Goal: Task Accomplishment & Management: Use online tool/utility

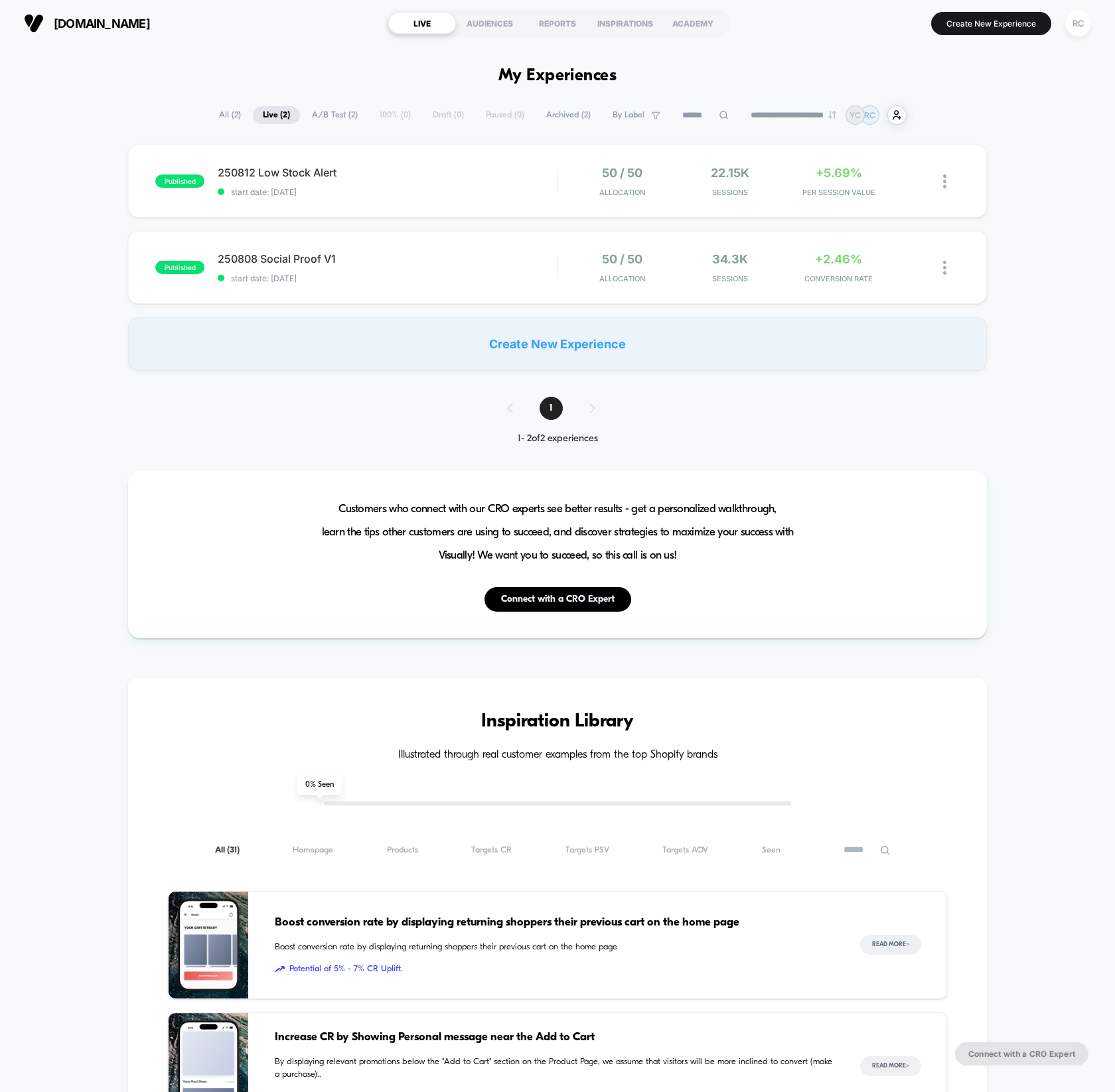
click at [1040, 360] on div "published 250812 Low Stock Alert start date: 2025/8/12 50 / 50 Allocation 22.15…" at bounding box center [558, 257] width 1115 height 226
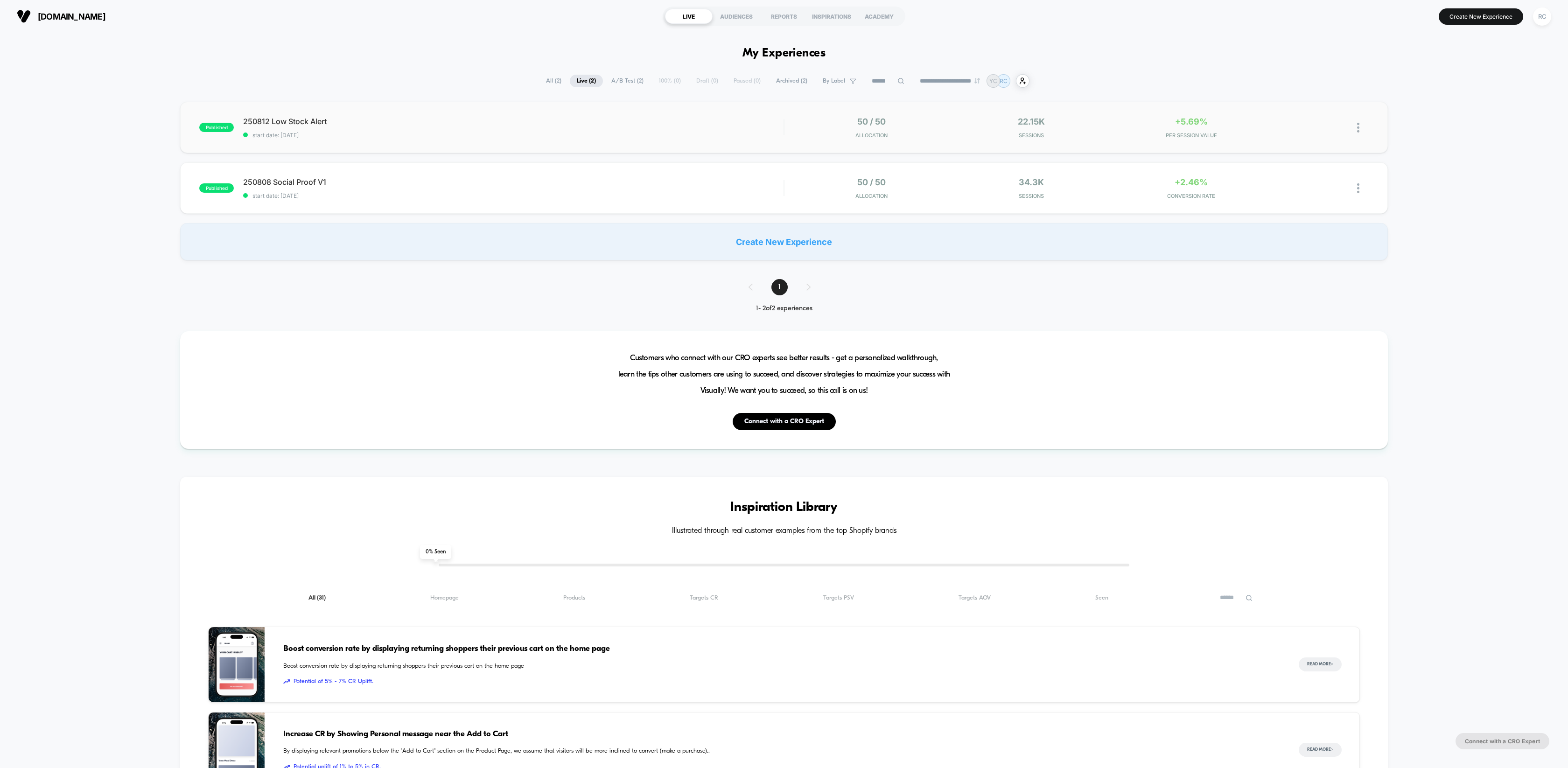
click at [784, 134] on span "PER SESSION VALUE" at bounding box center [1191, 135] width 156 height 6
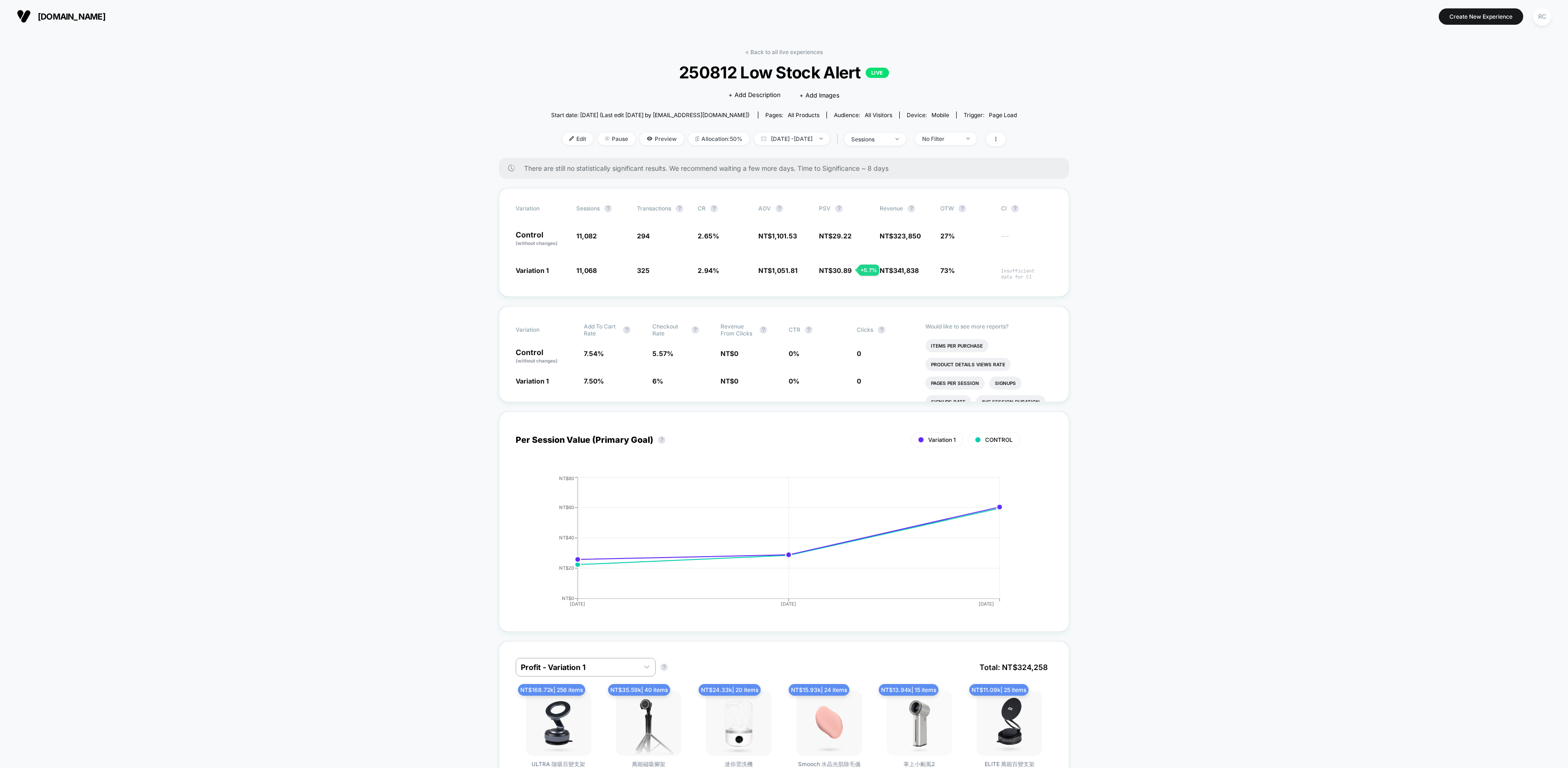
drag, startPoint x: 1158, startPoint y: 219, endPoint x: 1160, endPoint y: 225, distance: 6.3
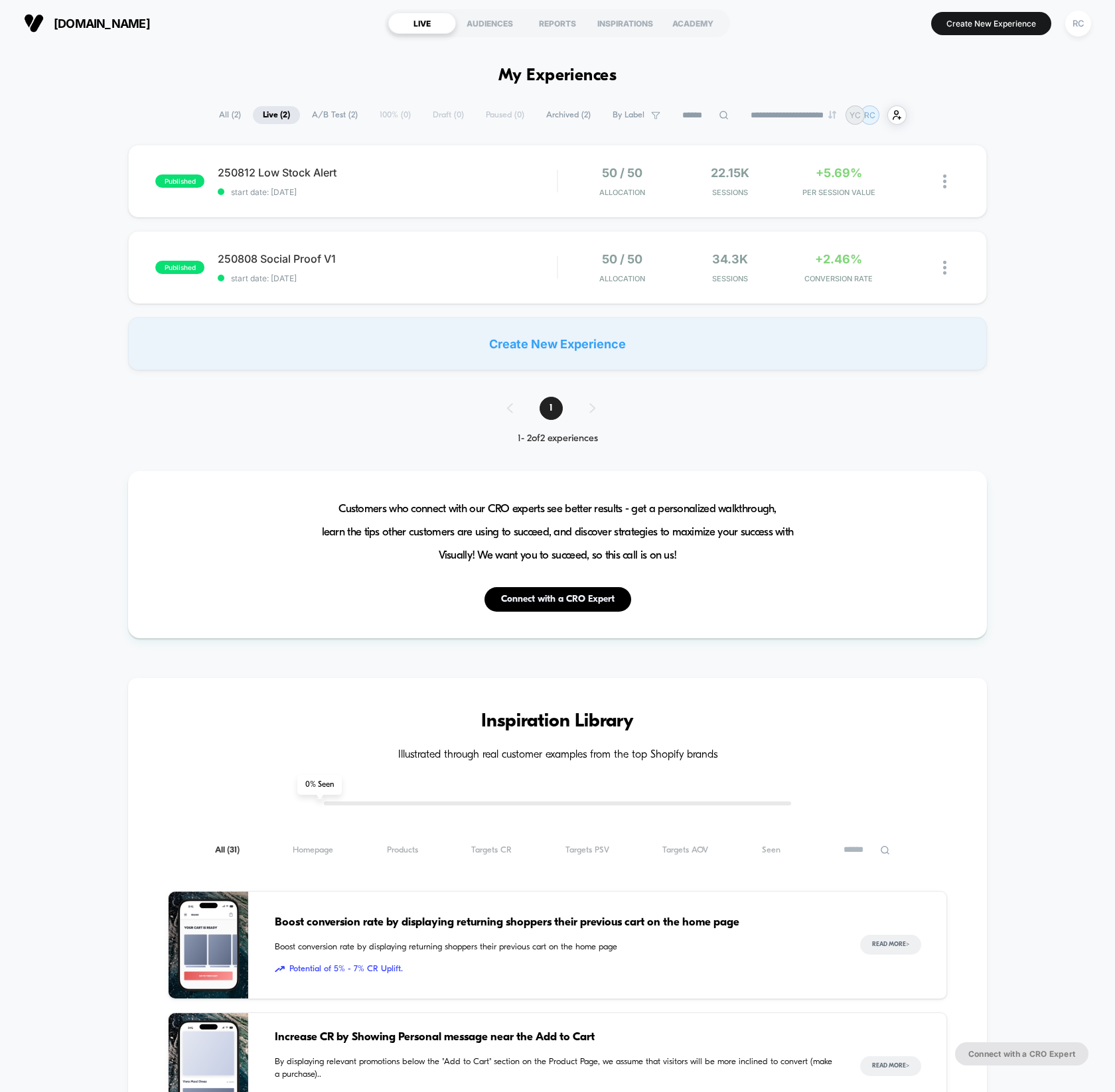
click at [580, 345] on div "Create New Experience" at bounding box center [557, 343] width 859 height 53
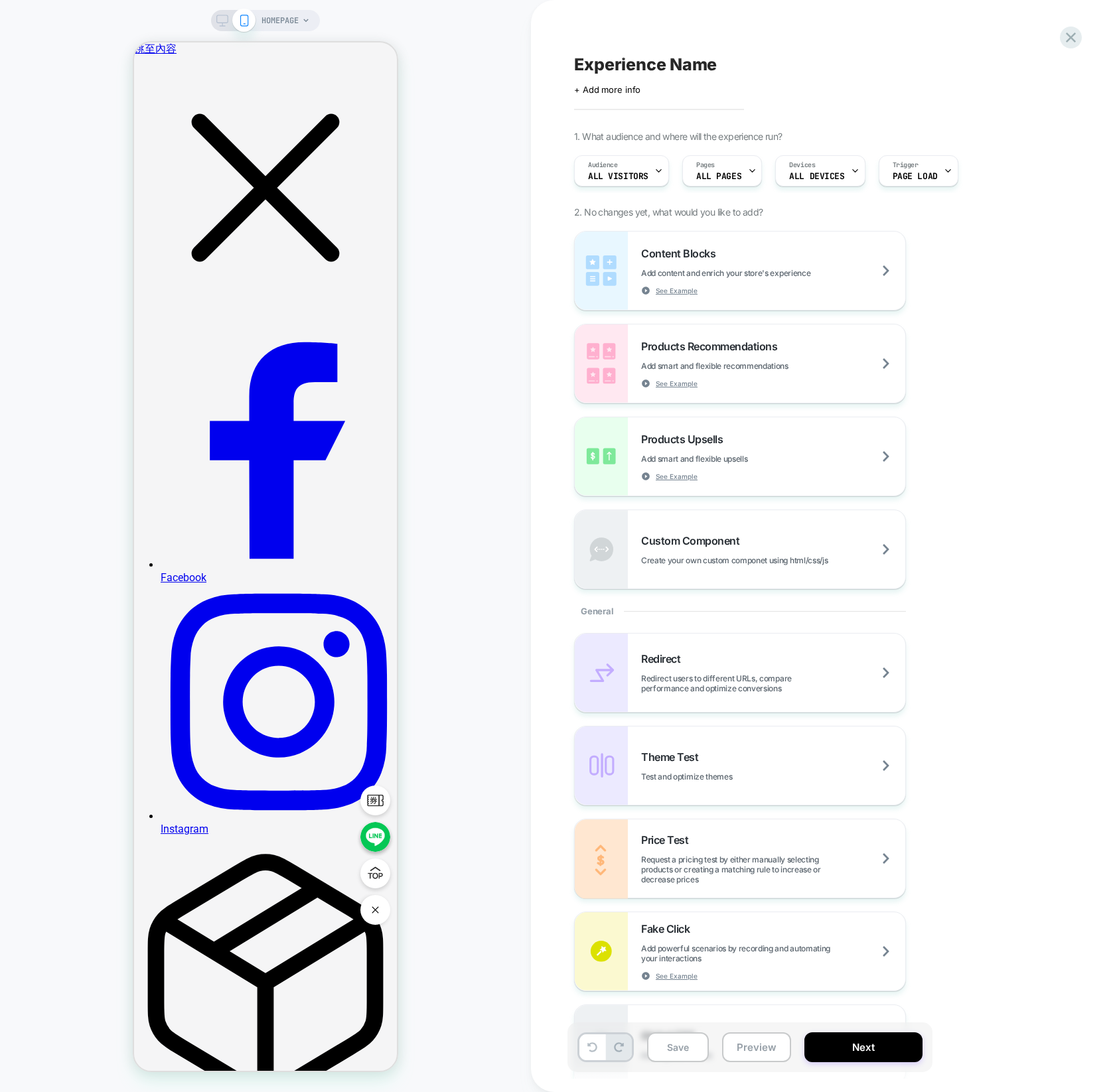
click at [1076, 47] on div "Experience Name Click to edit experience details + Add more info 1. What audien…" at bounding box center [823, 546] width 584 height 1092
click at [1079, 47] on div "Experience Name Click to edit experience details + Add more info 1. What audien…" at bounding box center [823, 546] width 584 height 1092
click at [1070, 38] on icon at bounding box center [1070, 37] width 10 height 10
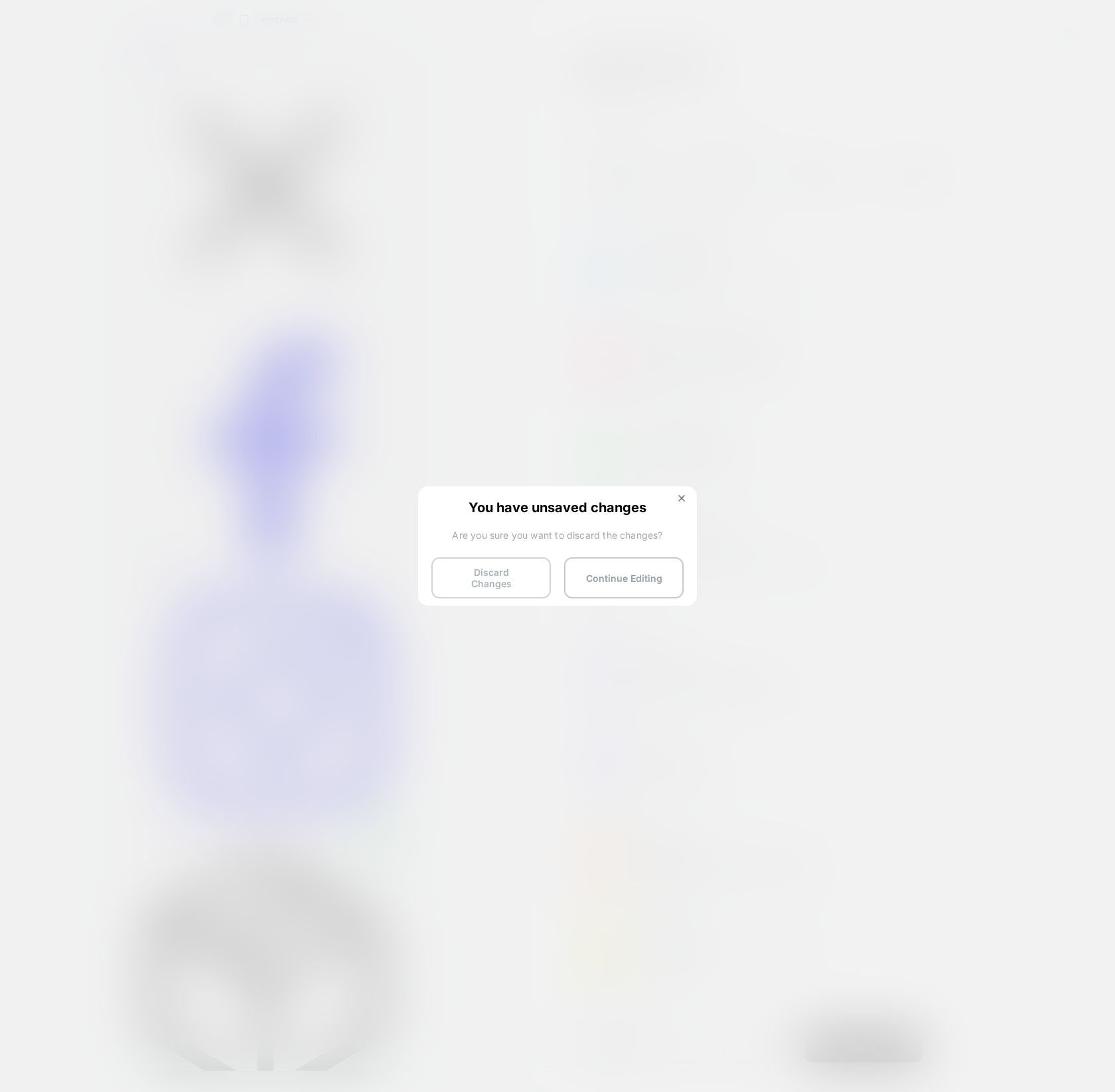
drag, startPoint x: 508, startPoint y: 580, endPoint x: 531, endPoint y: 572, distance: 24.4
click at [508, 580] on button "Discard Changes" at bounding box center [491, 578] width 119 height 41
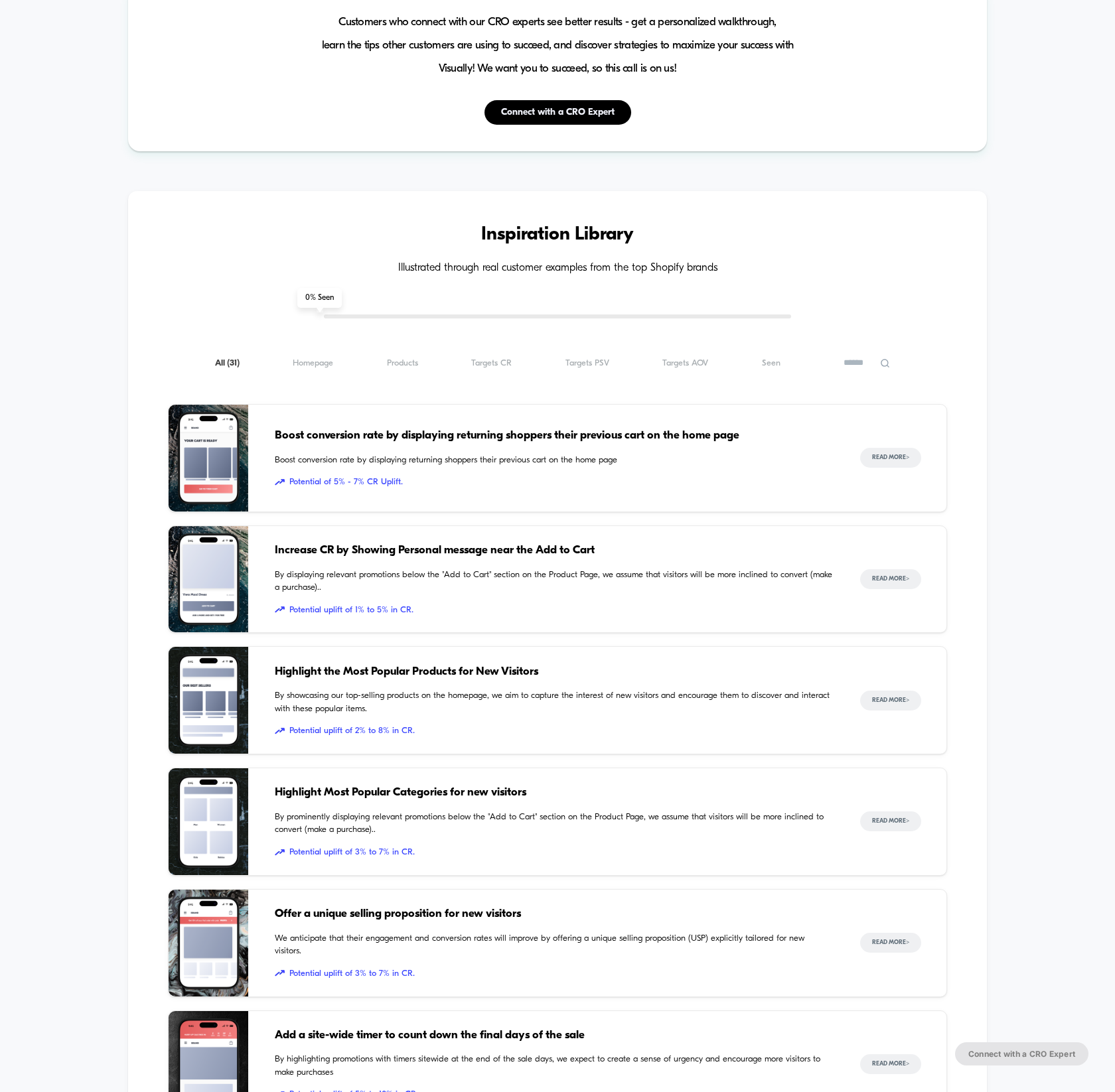
scroll to position [659, 0]
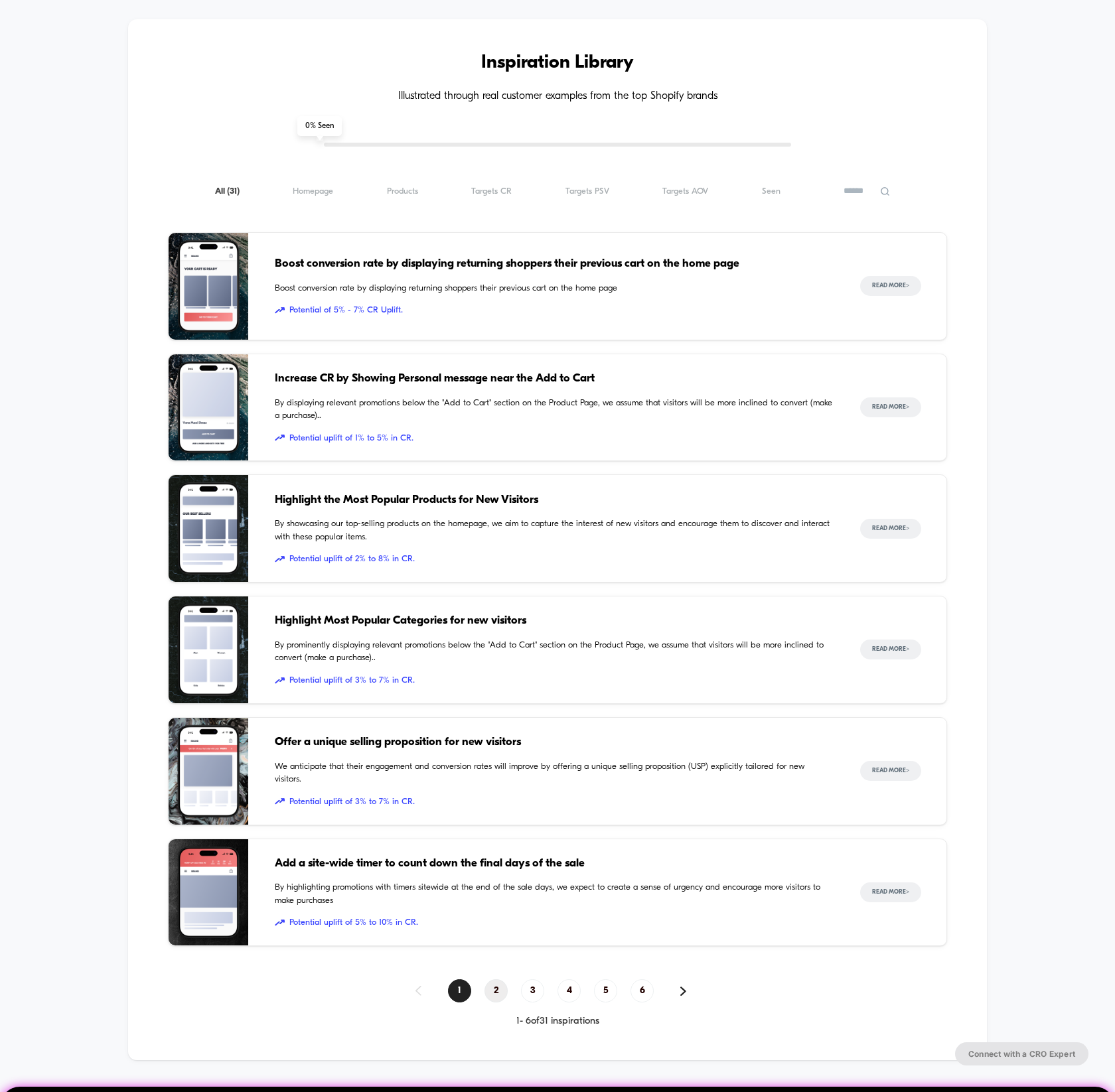
click at [499, 989] on span "2" at bounding box center [495, 990] width 23 height 23
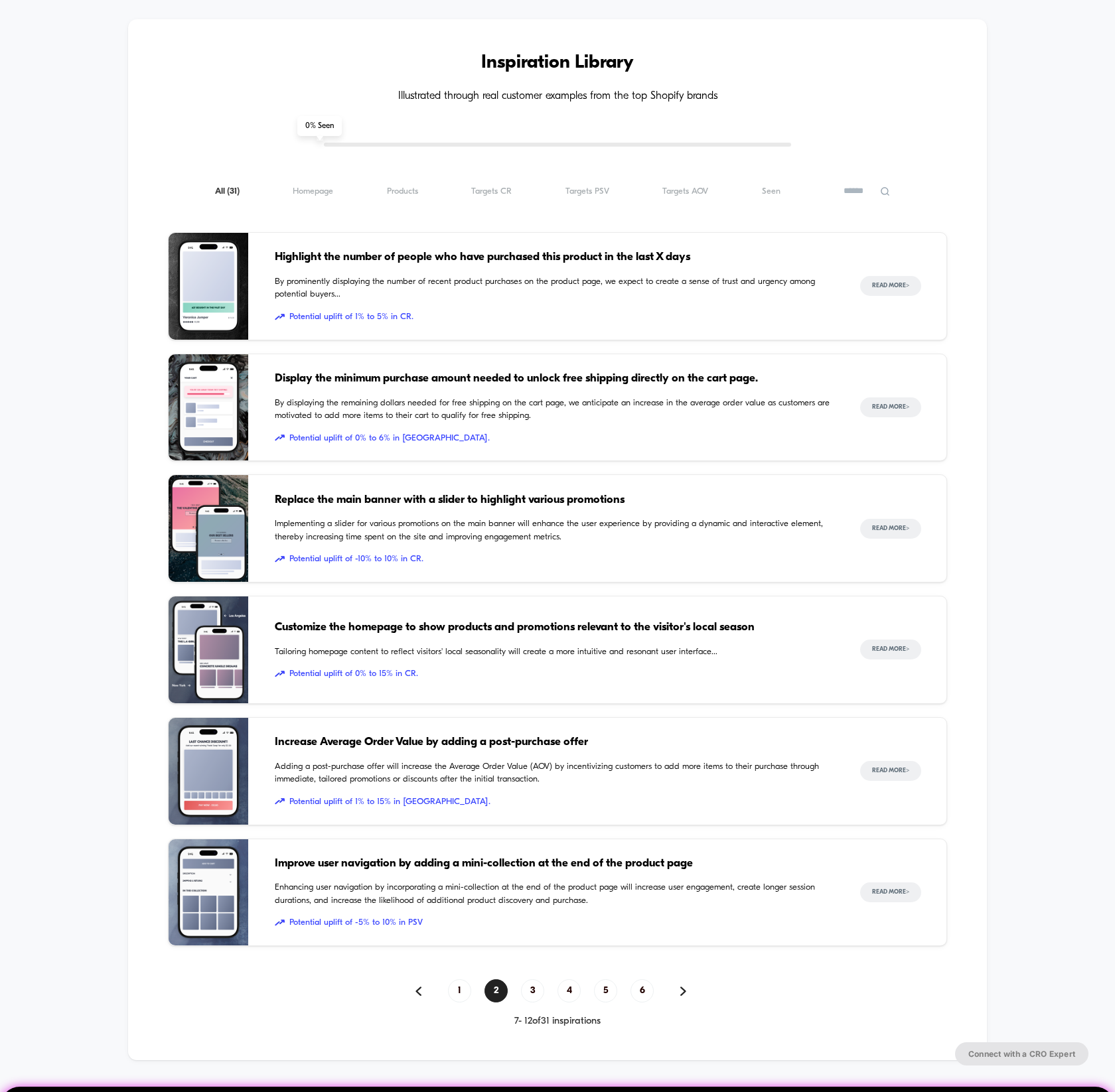
click at [588, 782] on span "Adding a post-purchase offer will increase the Average Order Value (AOV) by inc…" at bounding box center [554, 773] width 558 height 26
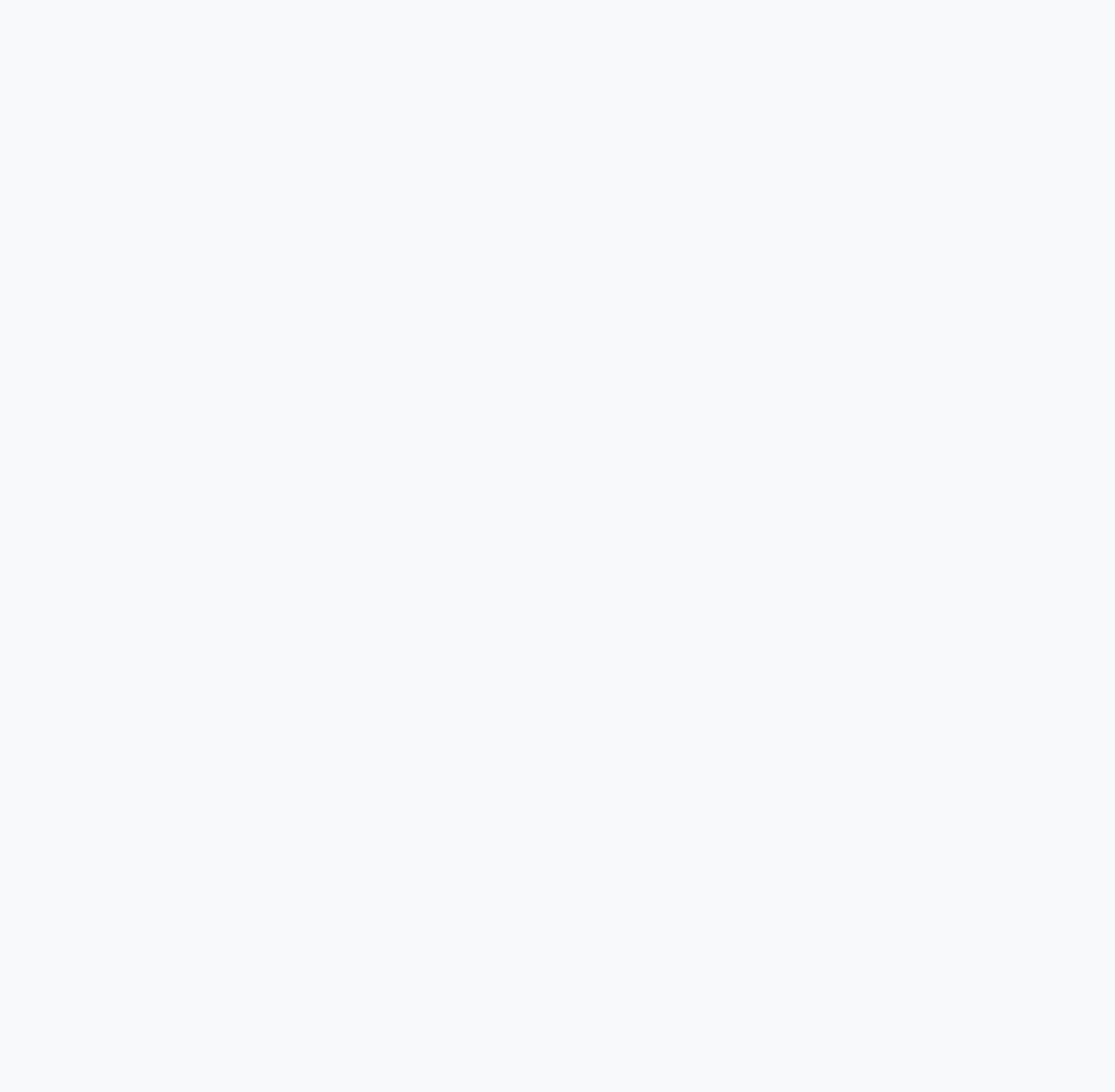
scroll to position [1029, 0]
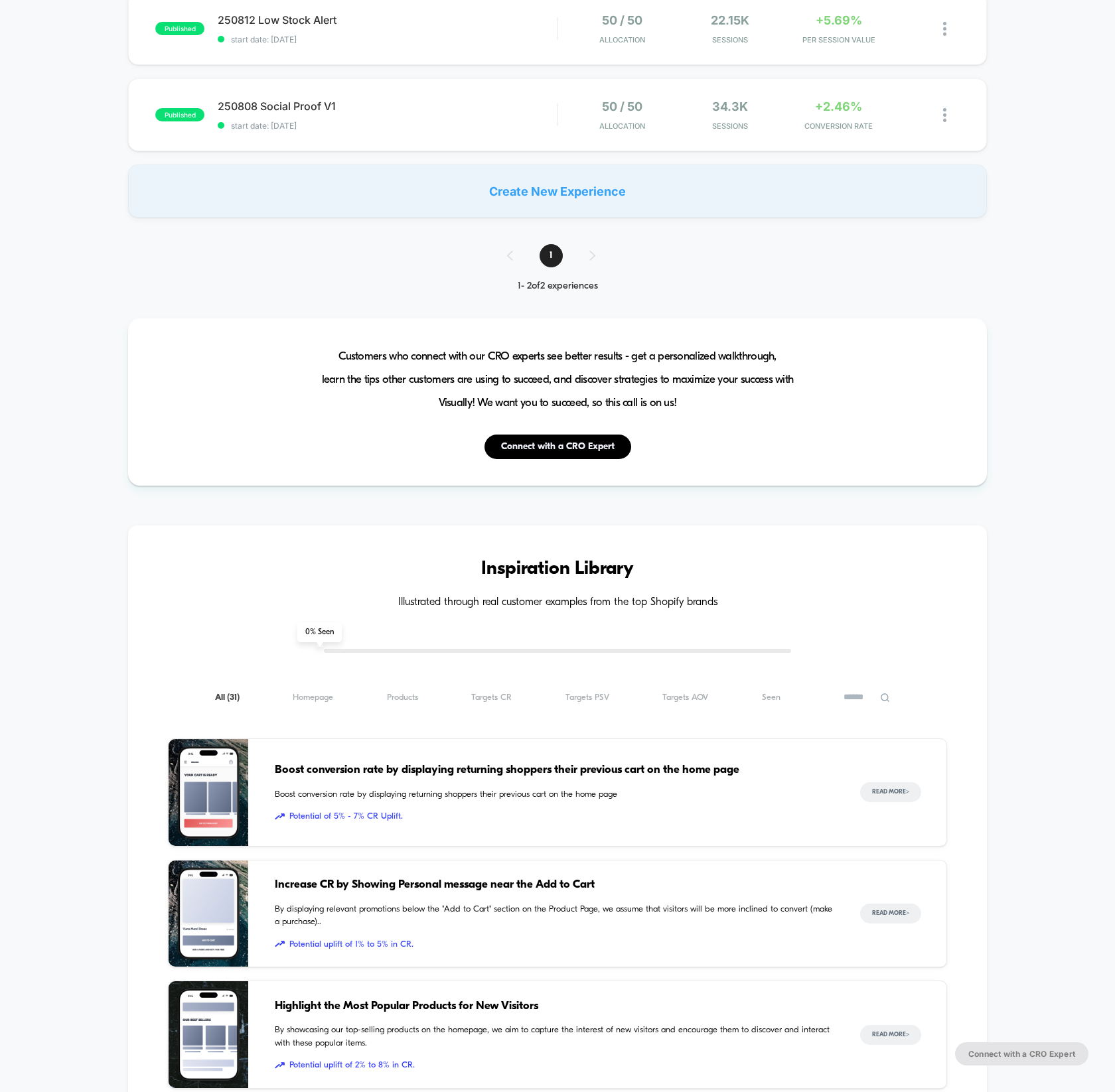
scroll to position [271, 0]
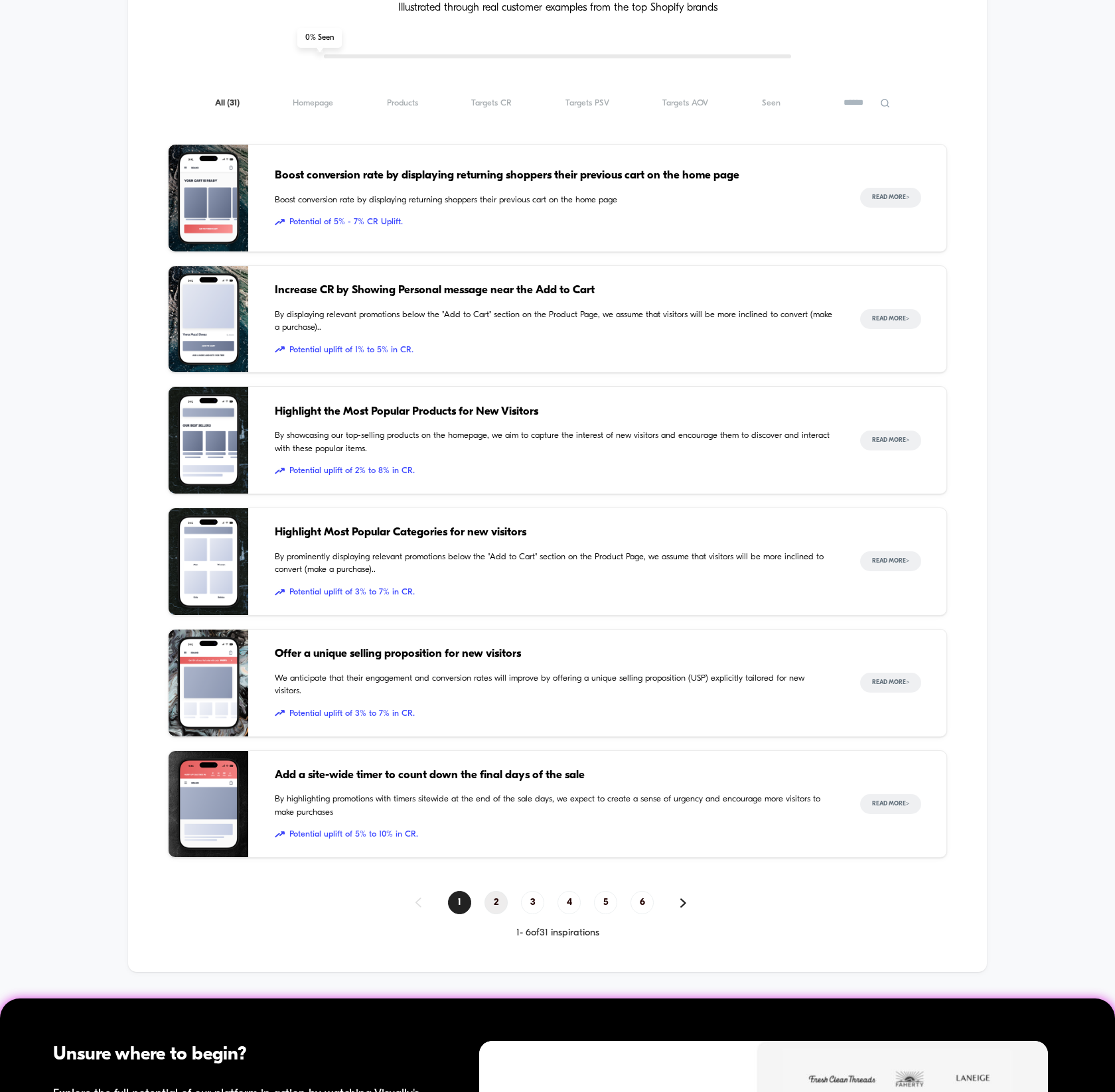
click at [496, 906] on span "2" at bounding box center [495, 902] width 23 height 23
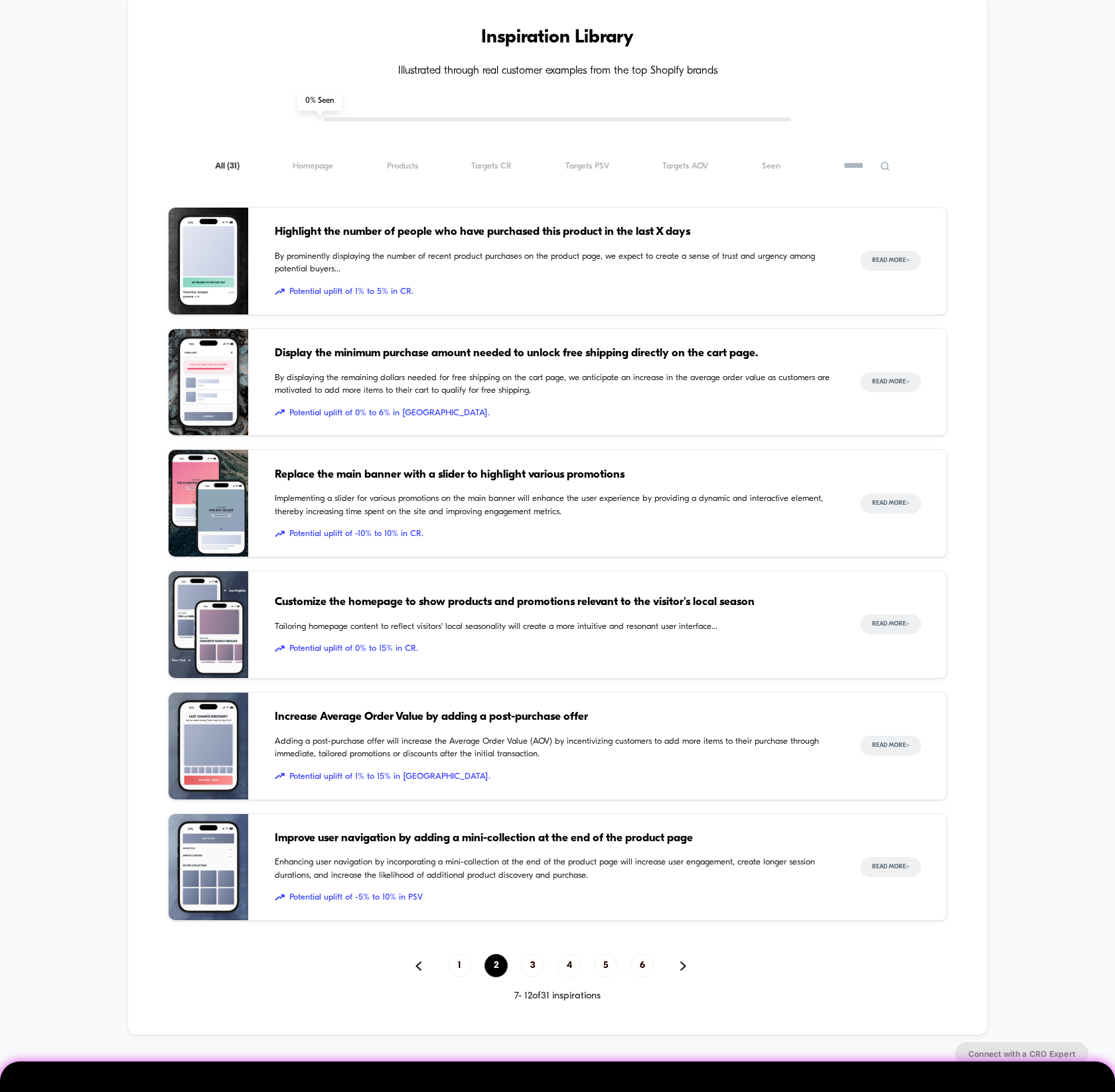
scroll to position [747, 0]
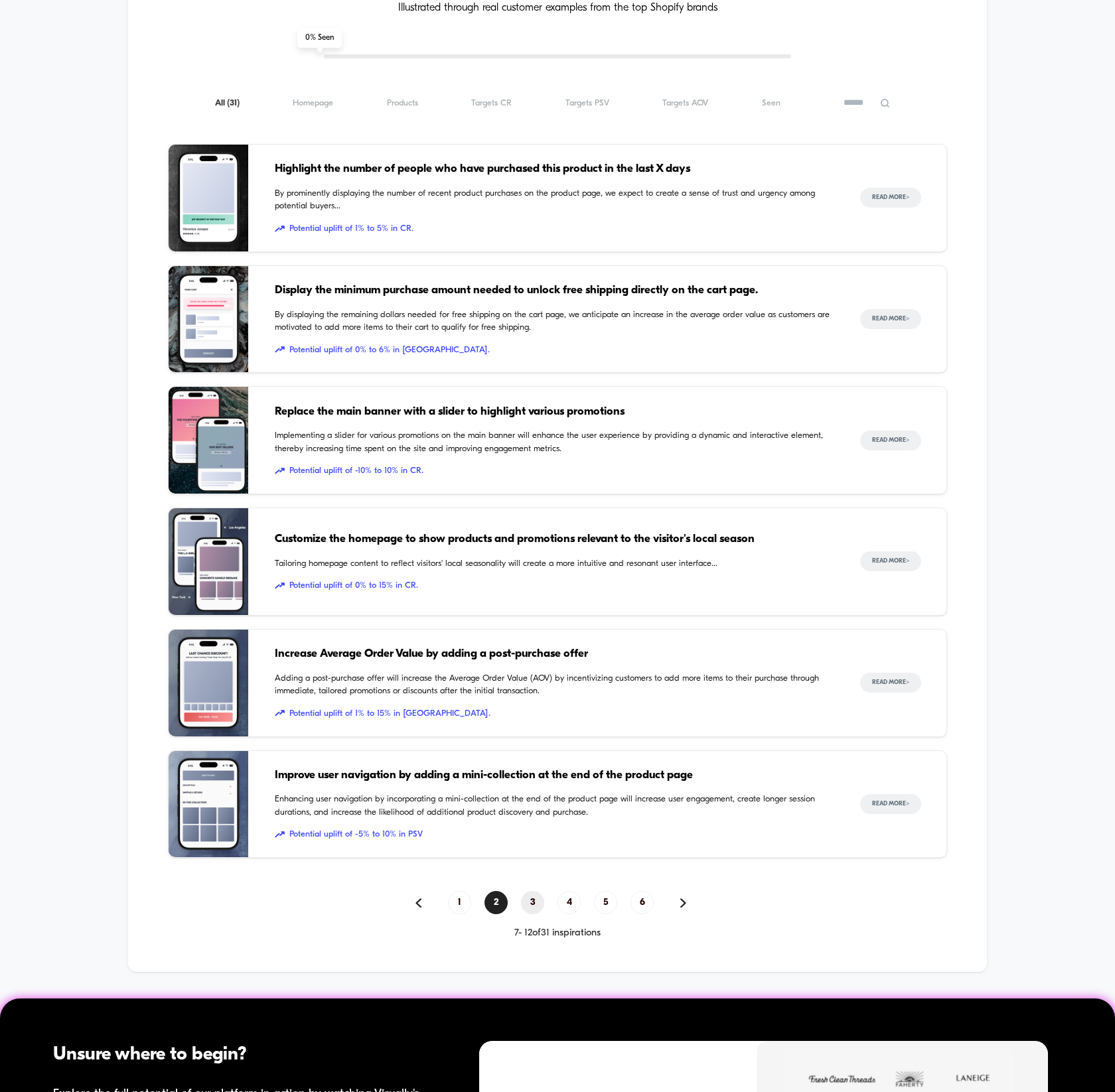
click at [535, 903] on span "3" at bounding box center [532, 902] width 23 height 23
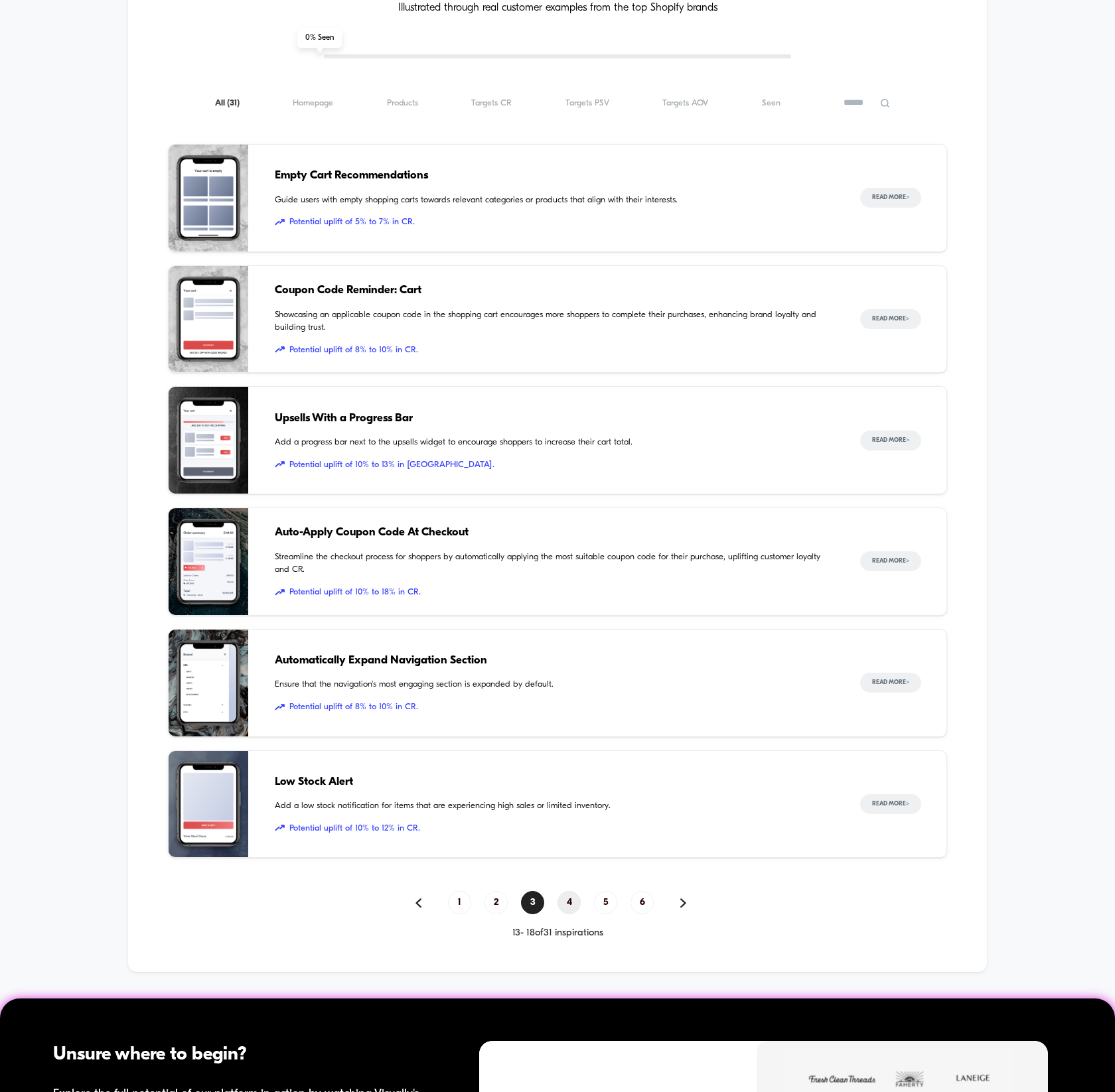
click at [572, 903] on span "4" at bounding box center [569, 902] width 23 height 23
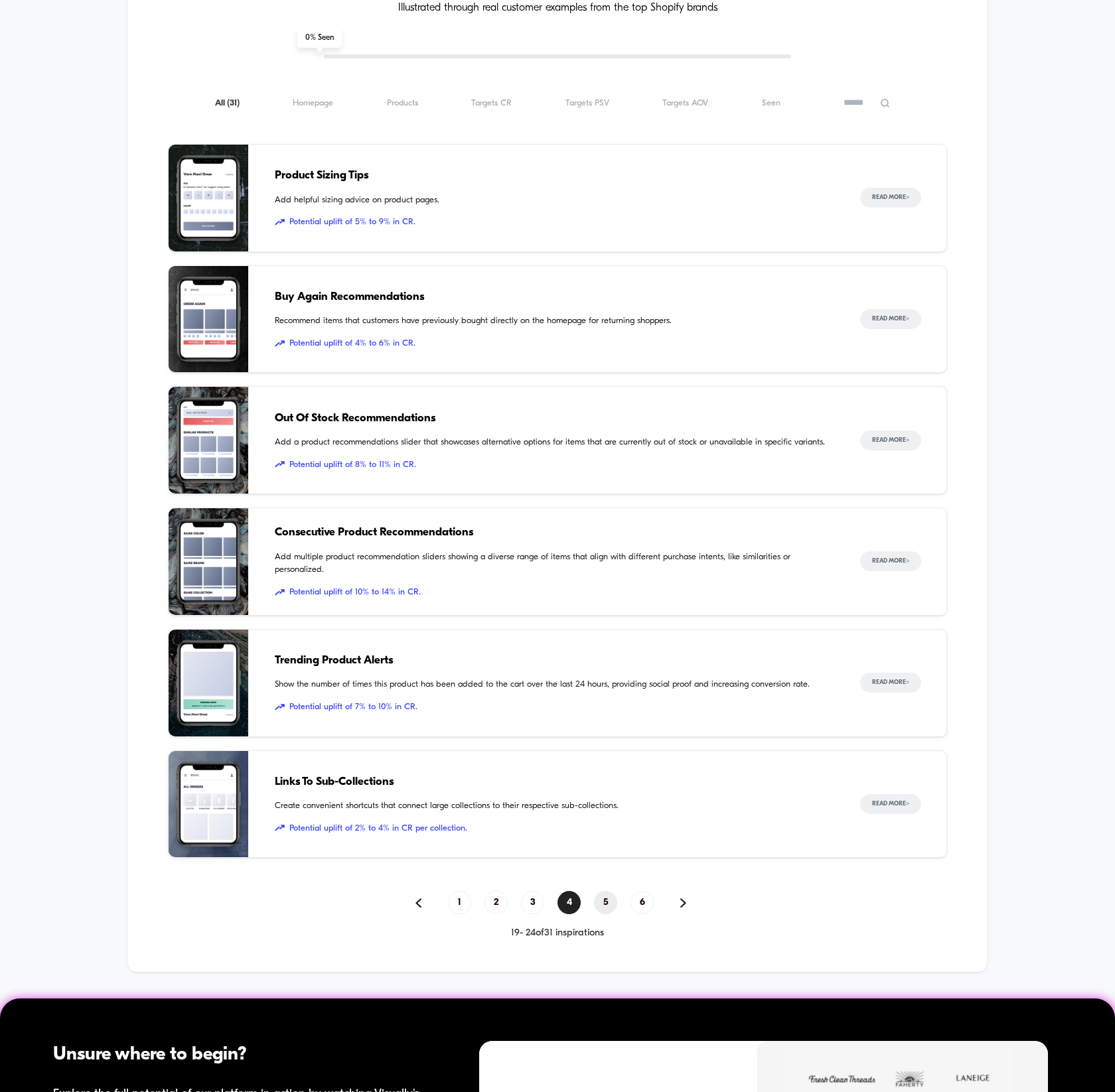
click at [599, 907] on span "5" at bounding box center [605, 902] width 23 height 23
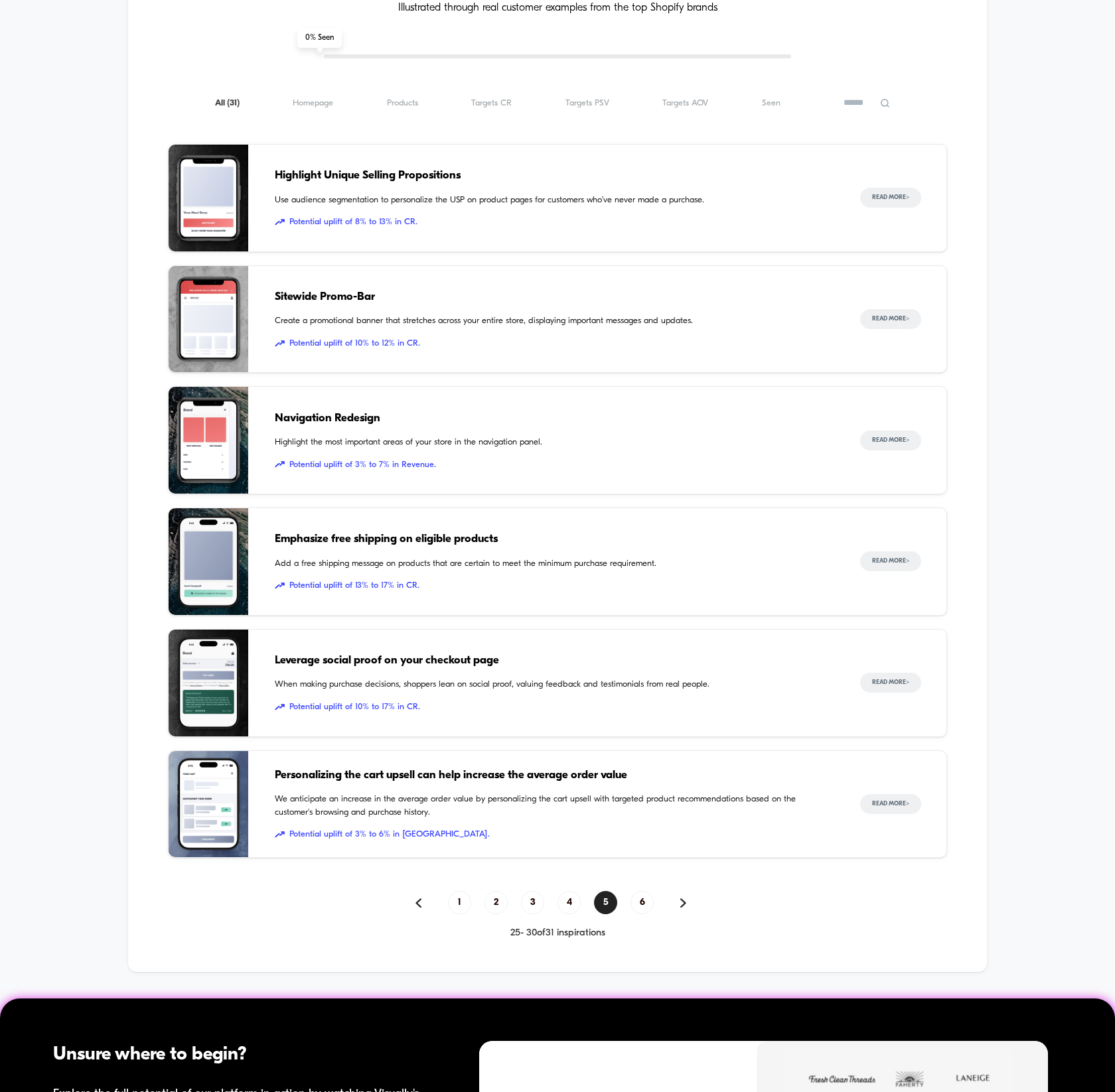
click at [758, 560] on span "Add a free shipping message on products that are certain to meet the minimum pu…" at bounding box center [554, 564] width 558 height 13
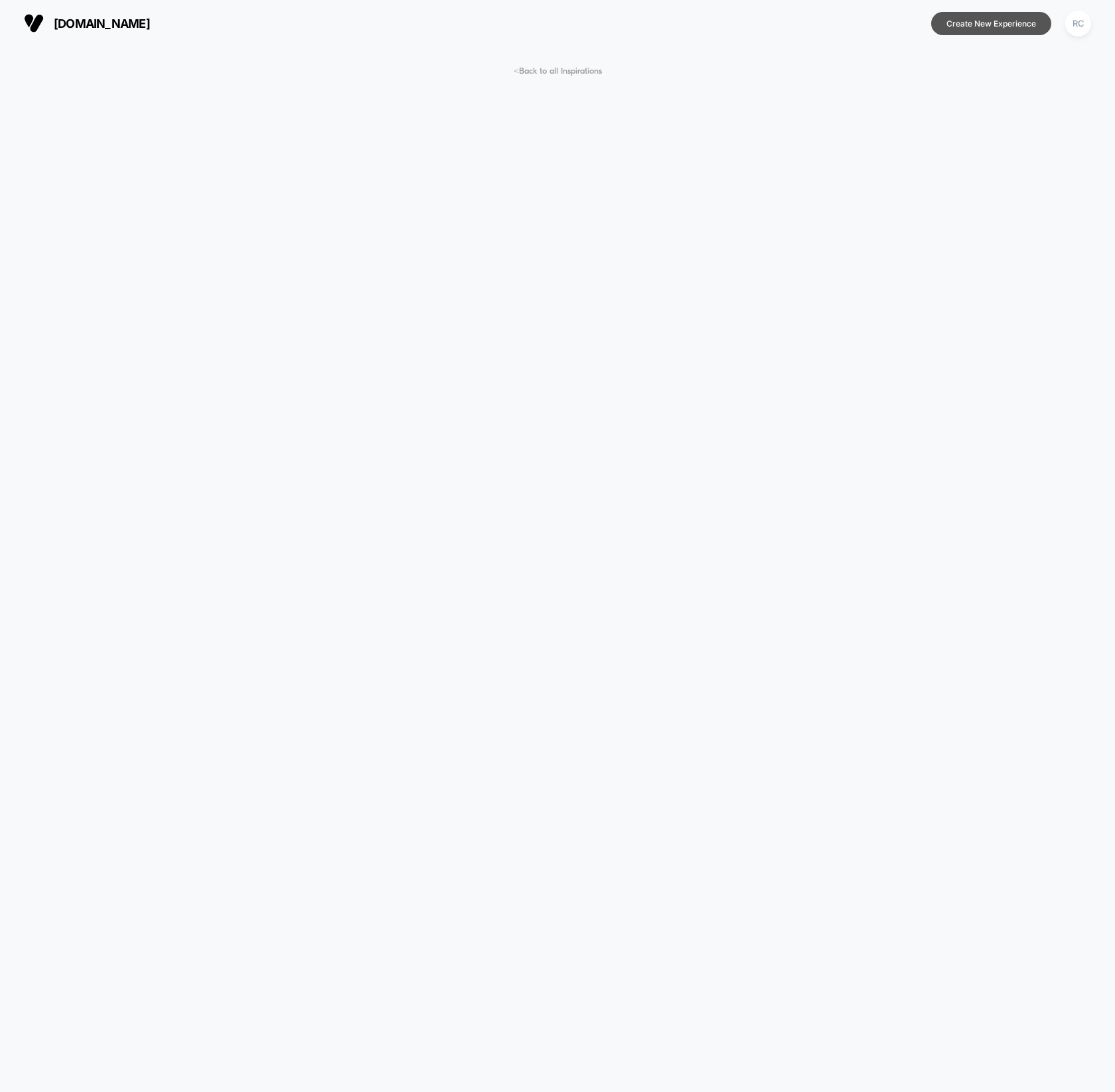
click at [982, 19] on button "Create New Experience" at bounding box center [991, 23] width 120 height 23
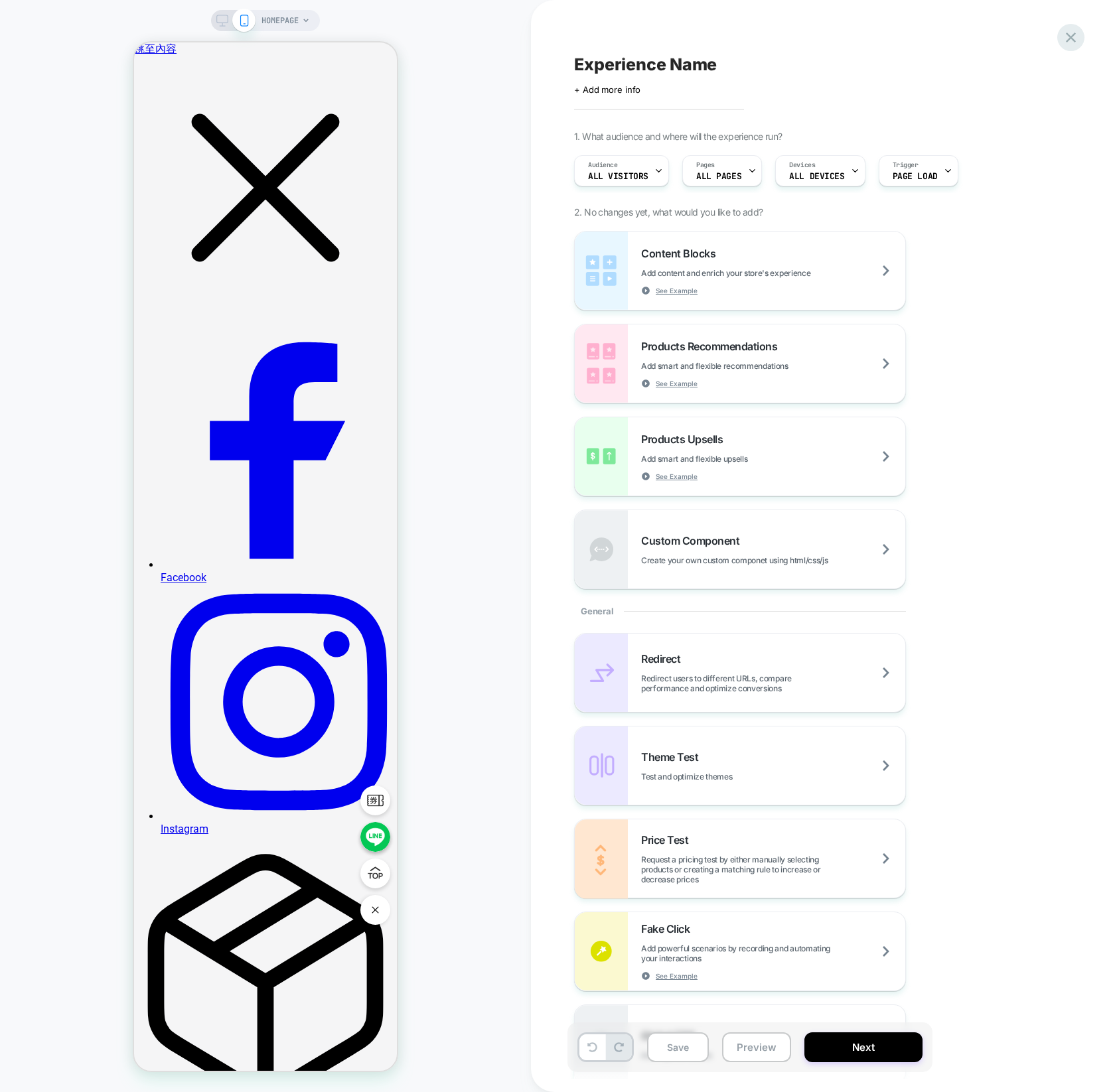
click at [1064, 32] on icon at bounding box center [1071, 38] width 18 height 18
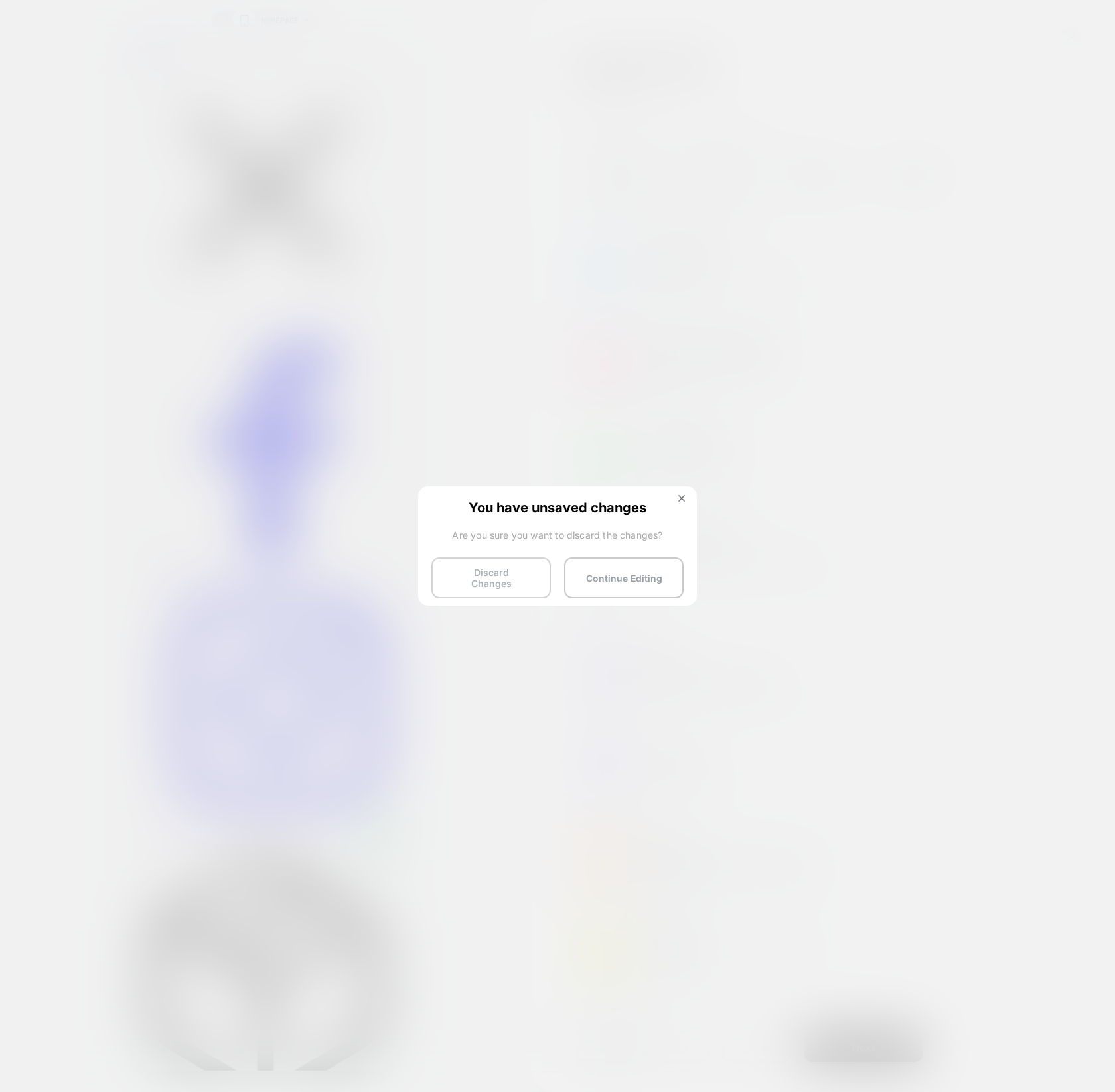
click at [512, 570] on button "Discard Changes" at bounding box center [491, 578] width 119 height 41
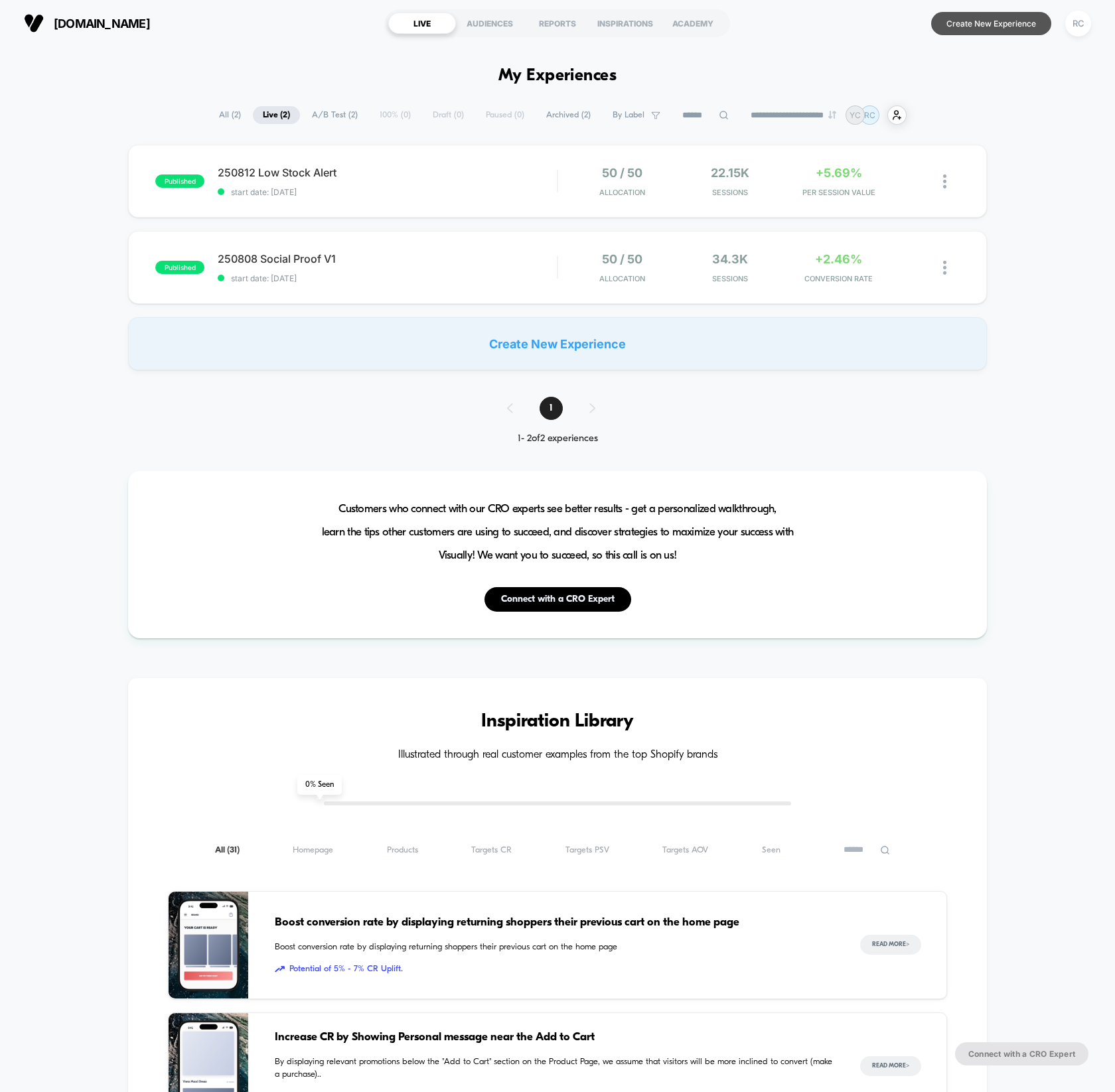
click at [955, 23] on button "Create New Experience" at bounding box center [991, 23] width 120 height 23
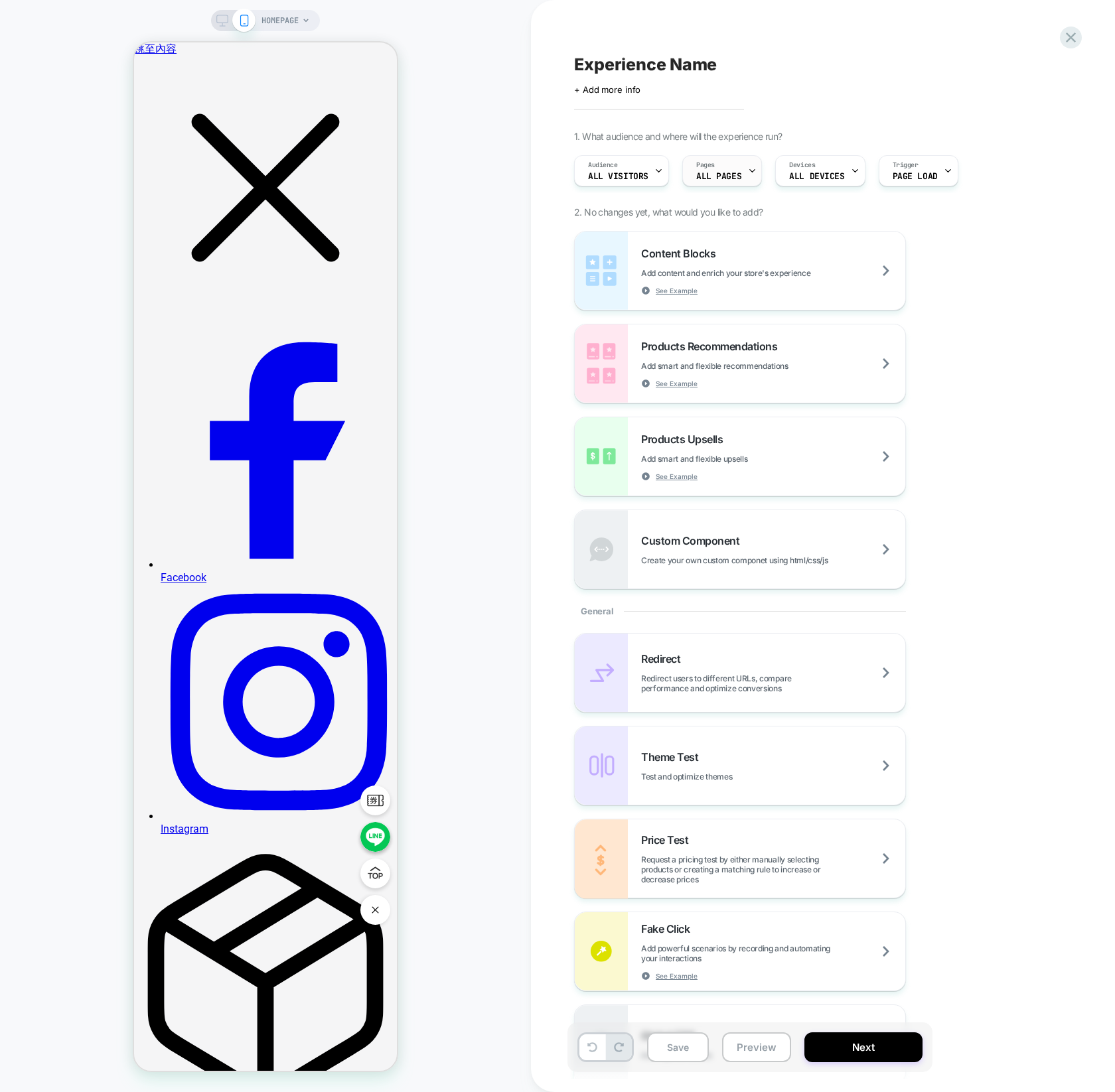
click at [723, 169] on div "Pages ALL PAGES" at bounding box center [718, 171] width 72 height 30
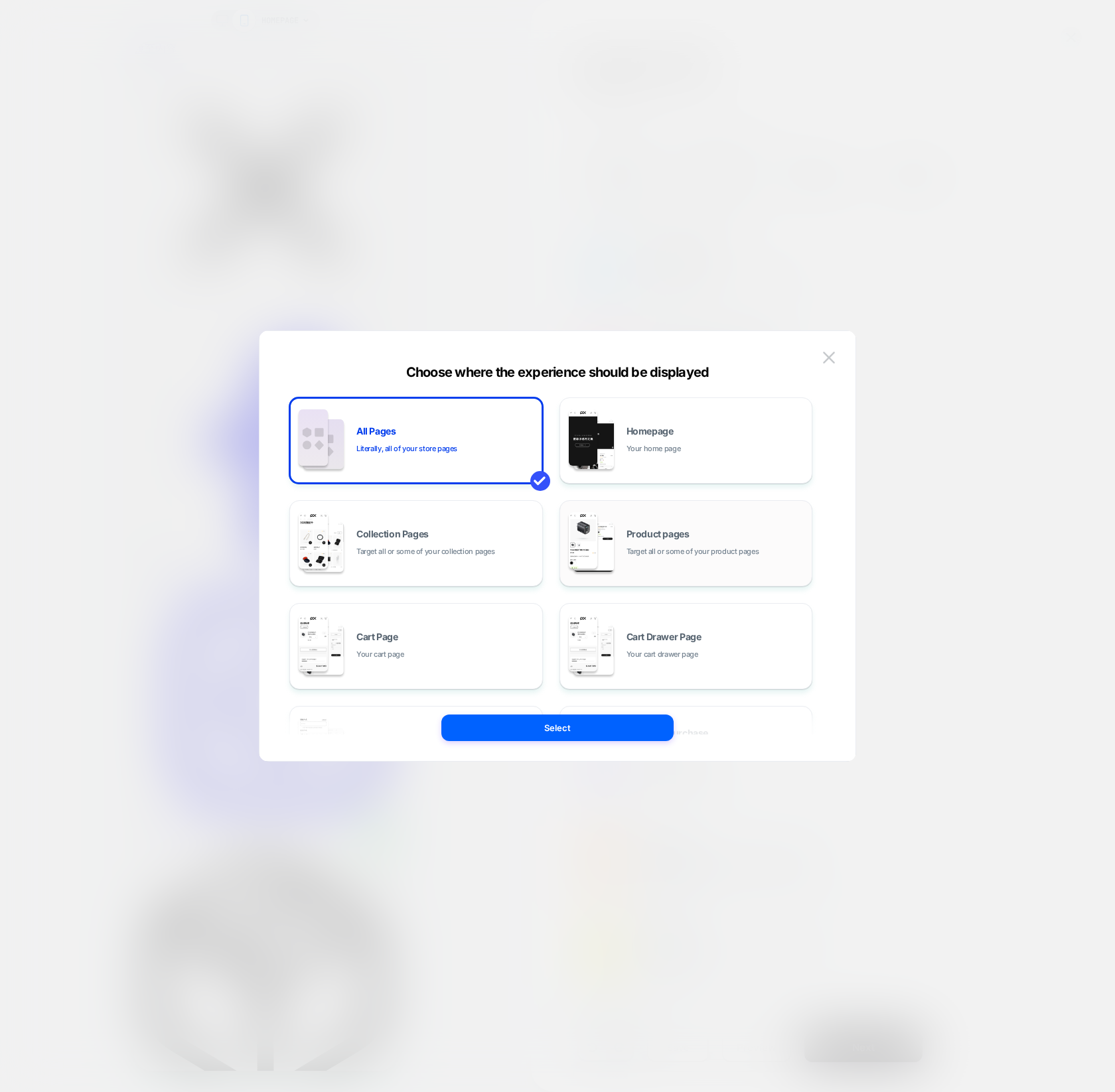
click at [639, 542] on div "Product pages Target all or some of your product pages" at bounding box center [715, 544] width 179 height 28
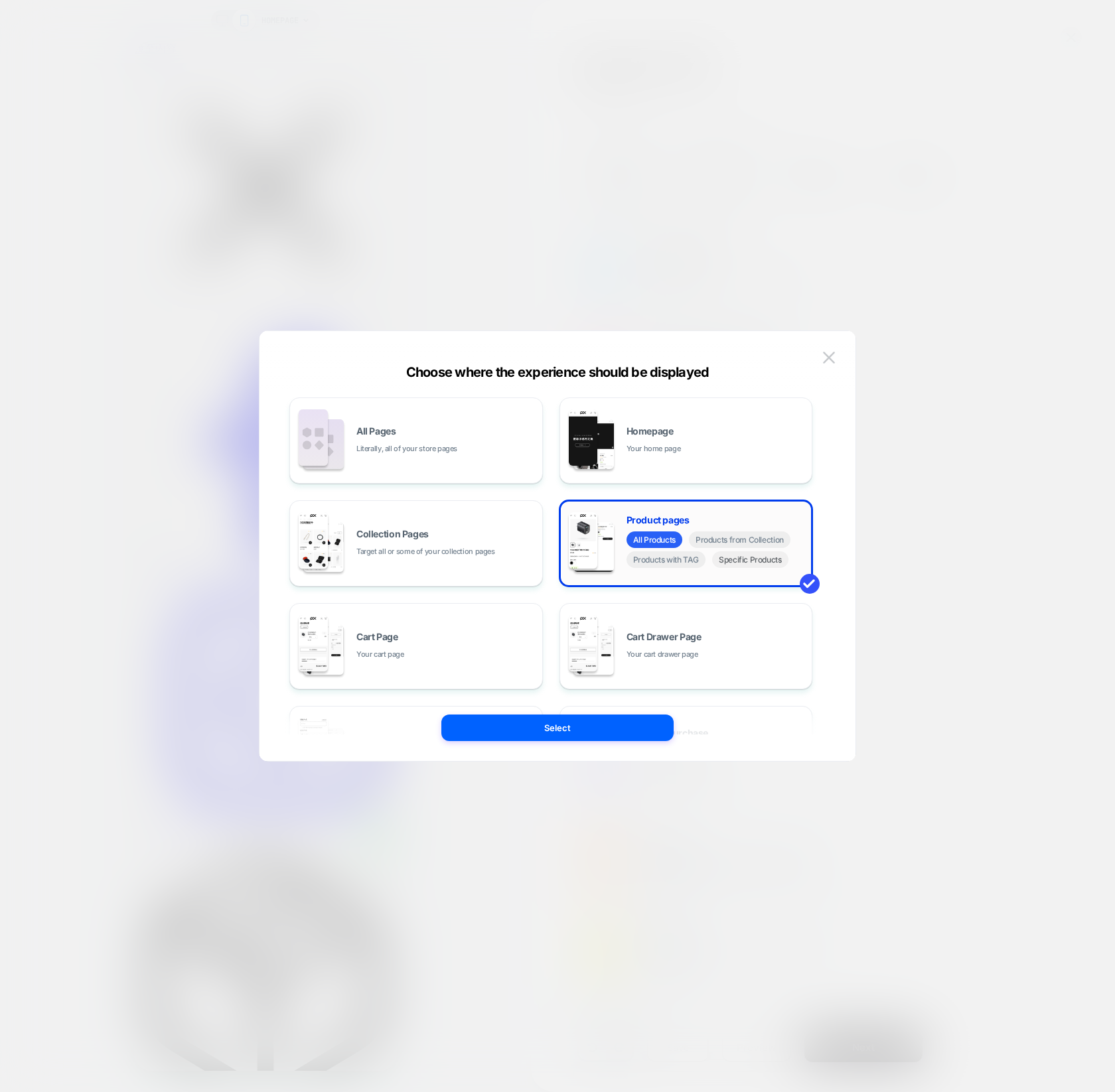
click at [747, 566] on span "Specific Products" at bounding box center [749, 559] width 76 height 17
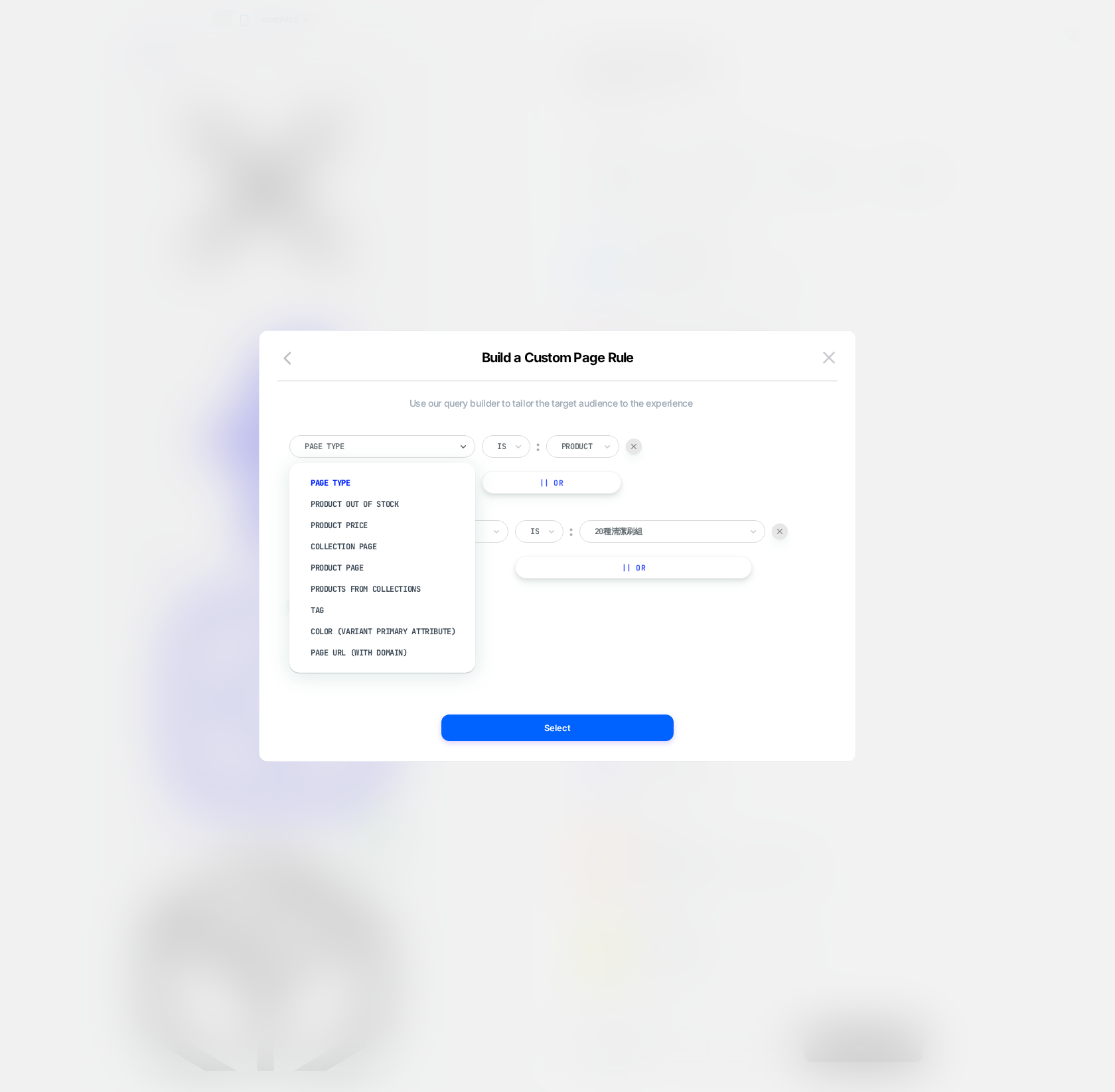
click at [415, 451] on div at bounding box center [377, 446] width 146 height 12
click at [357, 524] on div "Product Price" at bounding box center [389, 525] width 173 height 21
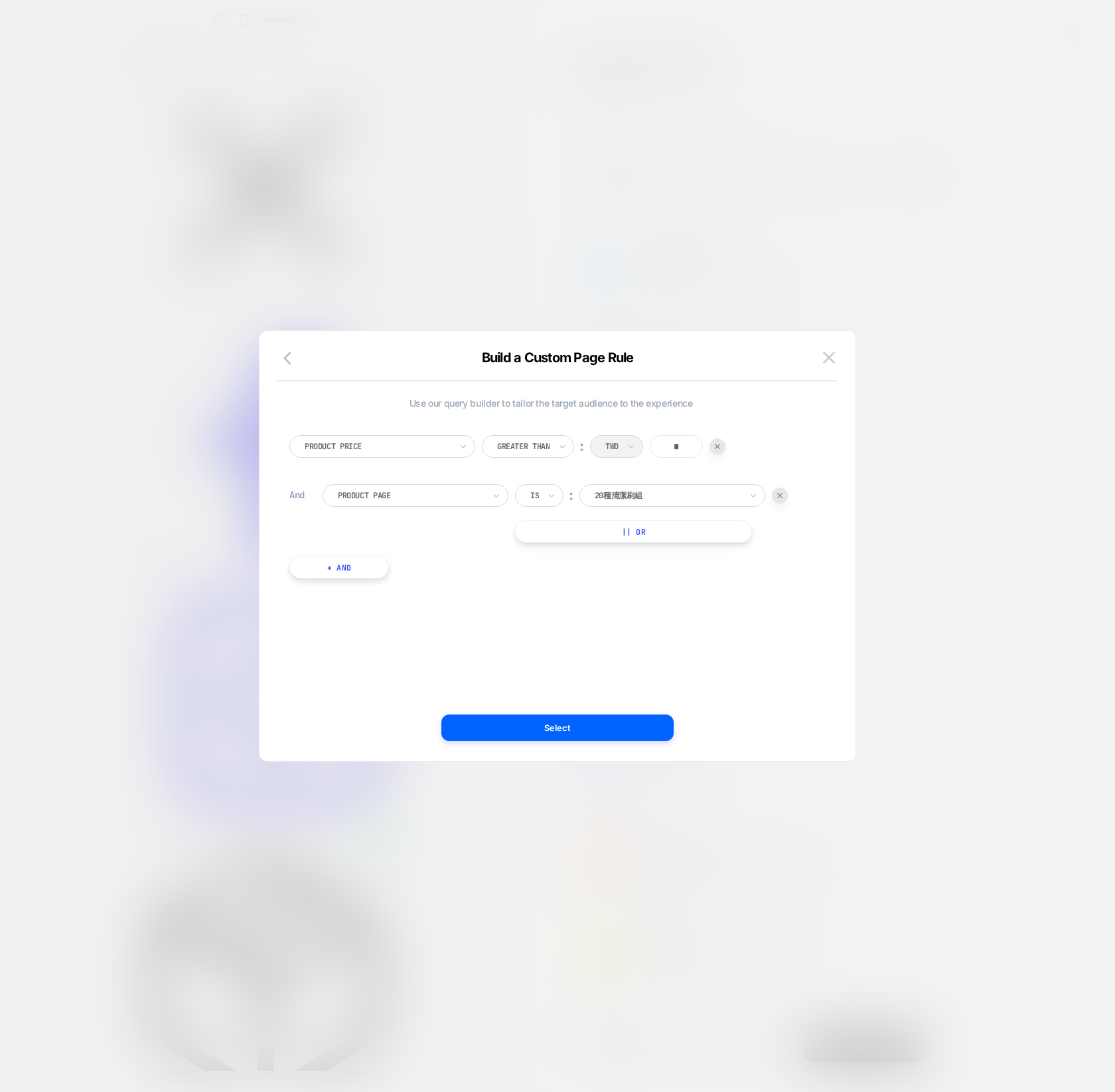
click at [678, 445] on input "*" at bounding box center [676, 446] width 53 height 23
click at [677, 448] on input "*" at bounding box center [676, 446] width 53 height 23
type input "****"
click at [828, 443] on div "Use our query builder to tailor the target audience to the experience Product P…" at bounding box center [557, 553] width 556 height 417
click at [783, 501] on div at bounding box center [779, 495] width 16 height 16
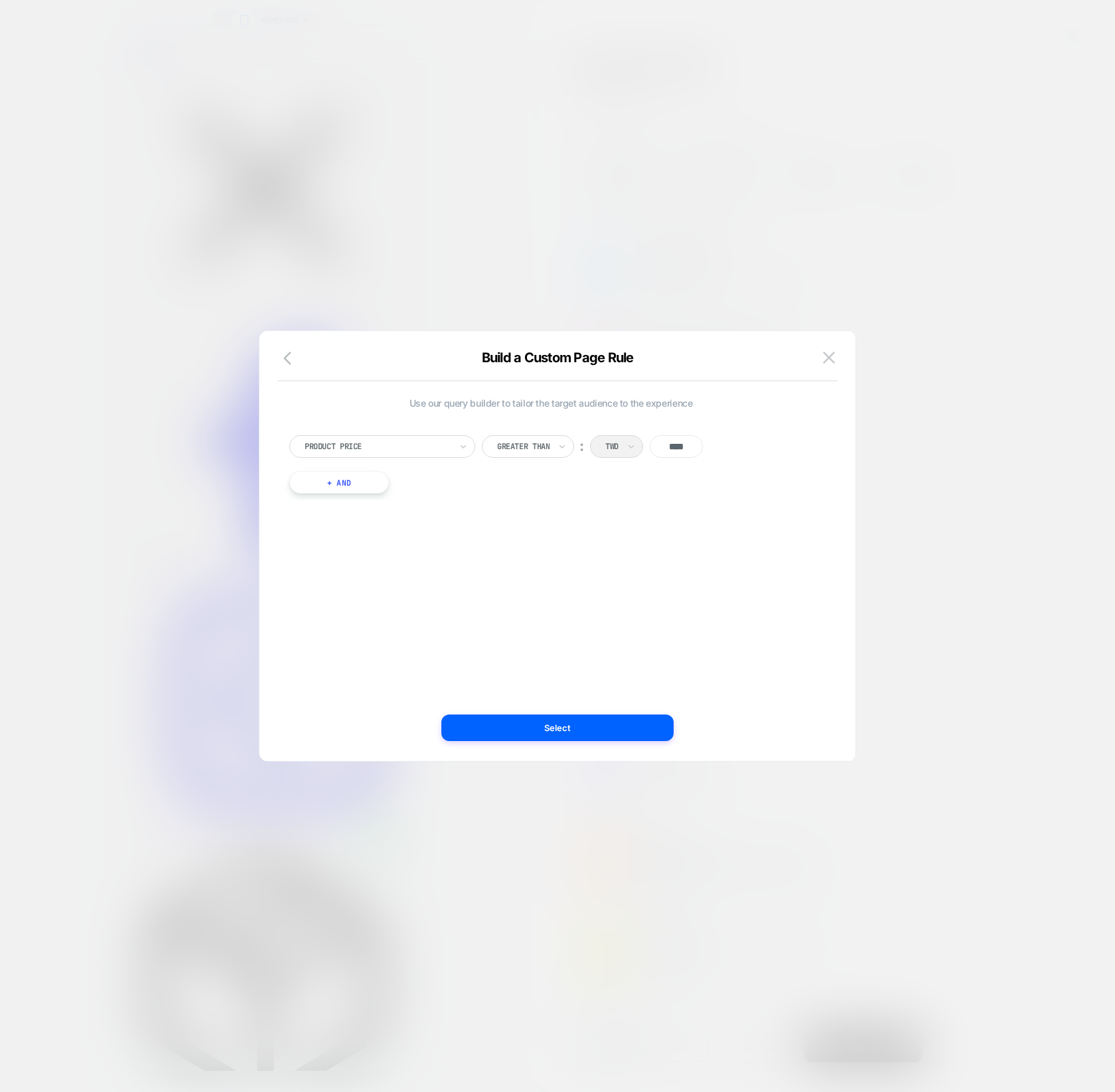
click at [766, 512] on div "Use our query builder to tailor the target audience to the experience Product P…" at bounding box center [550, 546] width 556 height 377
click at [567, 452] on icon at bounding box center [562, 446] width 9 height 13
click at [547, 544] on div "Greater Eq Than" at bounding box center [538, 546] width 86 height 21
click at [646, 530] on div "Use our query builder to tailor the target audience to the experience Product P…" at bounding box center [550, 546] width 556 height 377
click at [540, 723] on button "Select" at bounding box center [557, 727] width 232 height 27
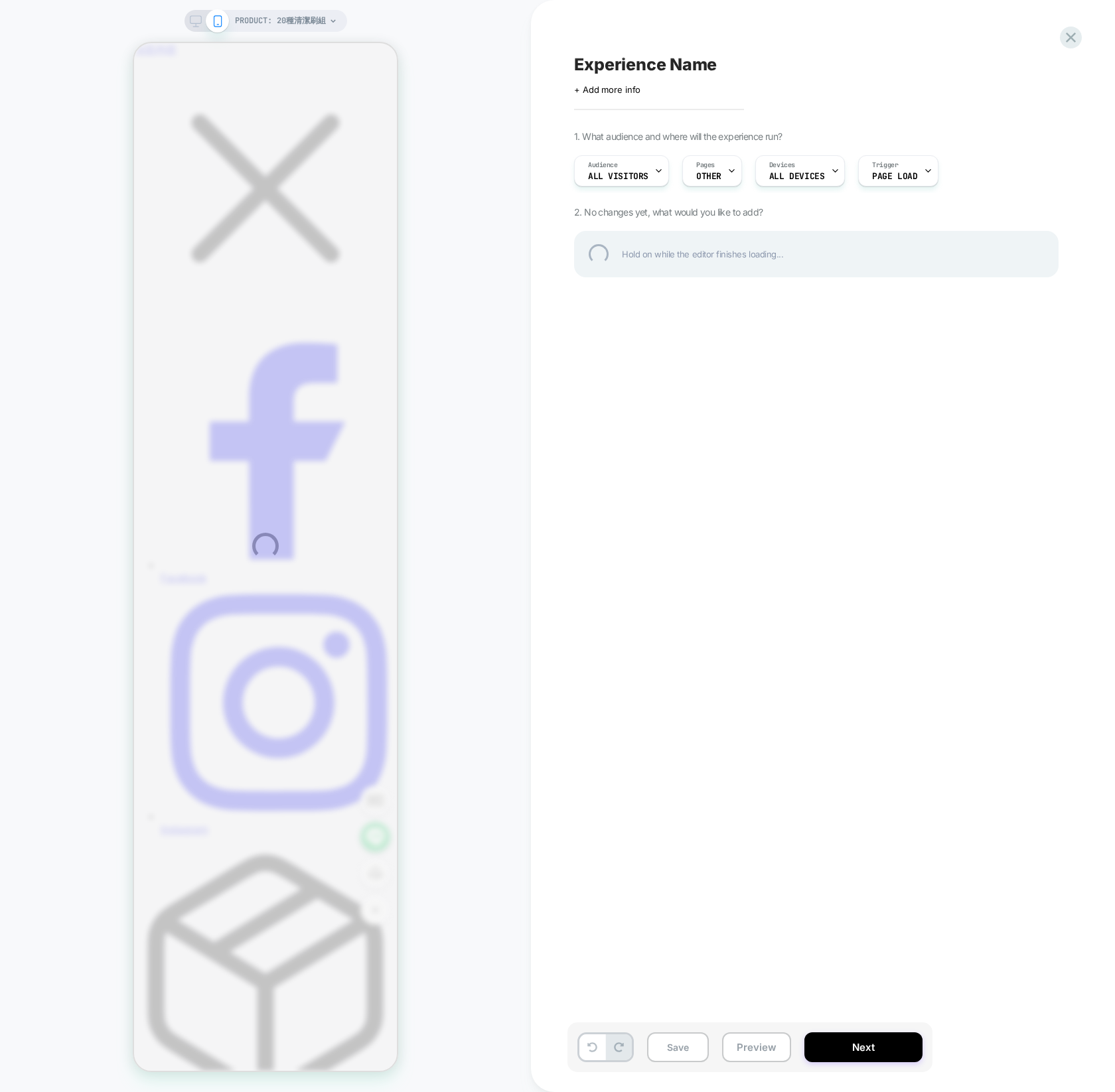
click at [806, 183] on div "PRODUCT: 20種清潔刷組 Experience Name Click to edit experience details + Add more in…" at bounding box center [558, 546] width 1115 height 1092
click at [808, 173] on div "PRODUCT: 20種清潔刷組 Experience Name Click to edit experience details + Add more in…" at bounding box center [558, 546] width 1115 height 1092
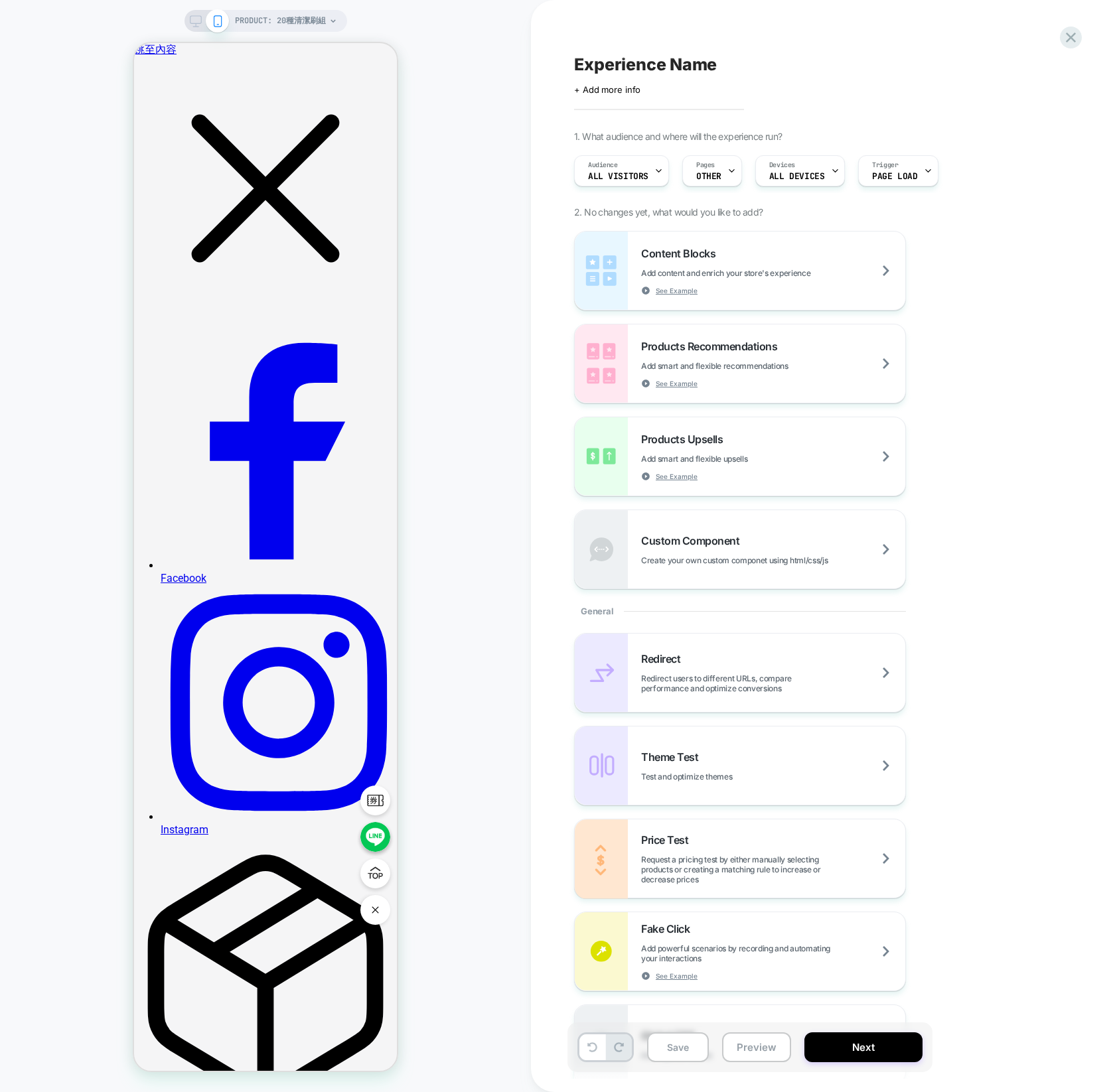
click at [808, 173] on span "ALL DEVICES" at bounding box center [796, 176] width 55 height 9
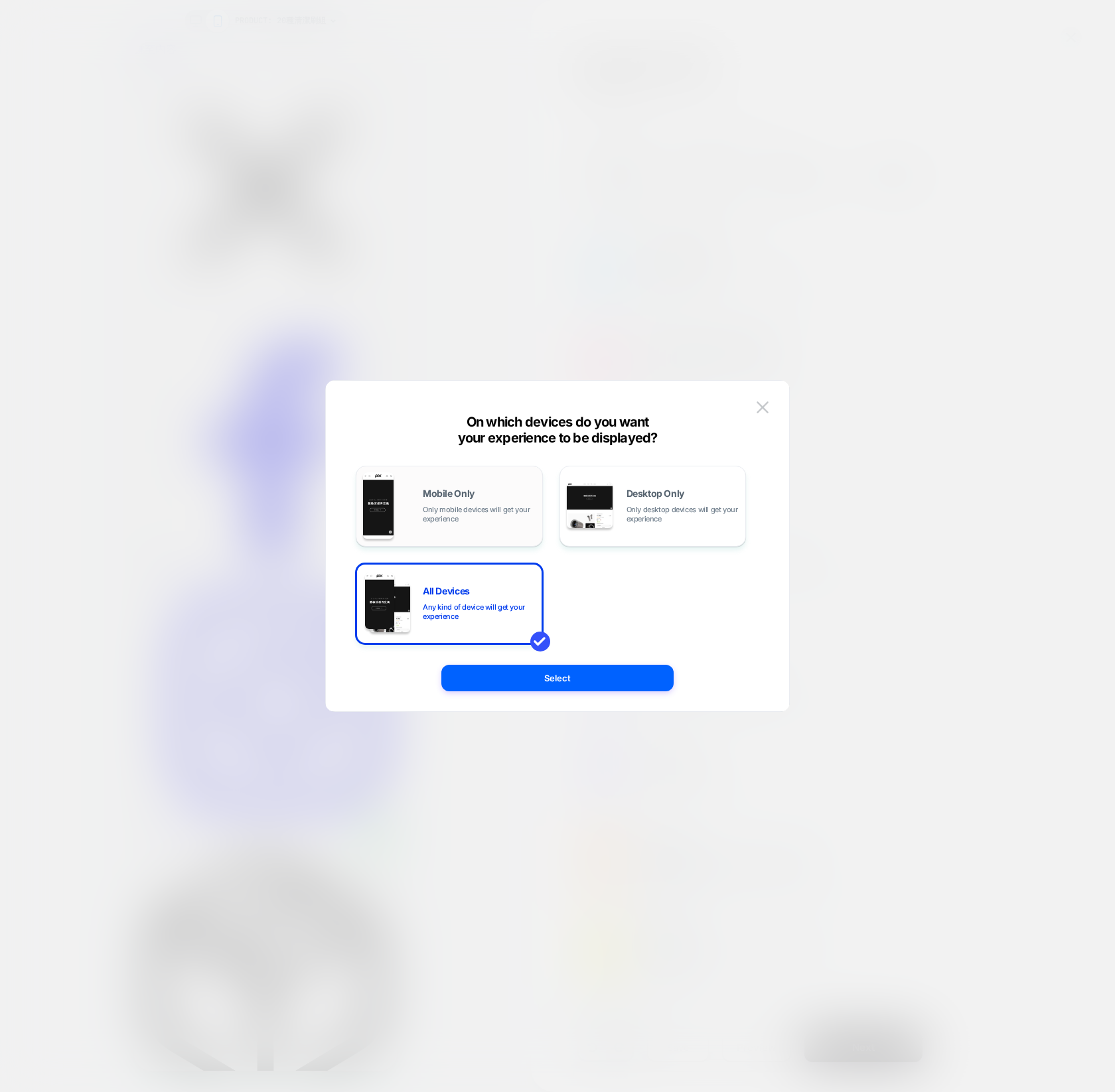
click at [467, 504] on div "Mobile Only Only mobile devices will get your experience" at bounding box center [479, 506] width 113 height 35
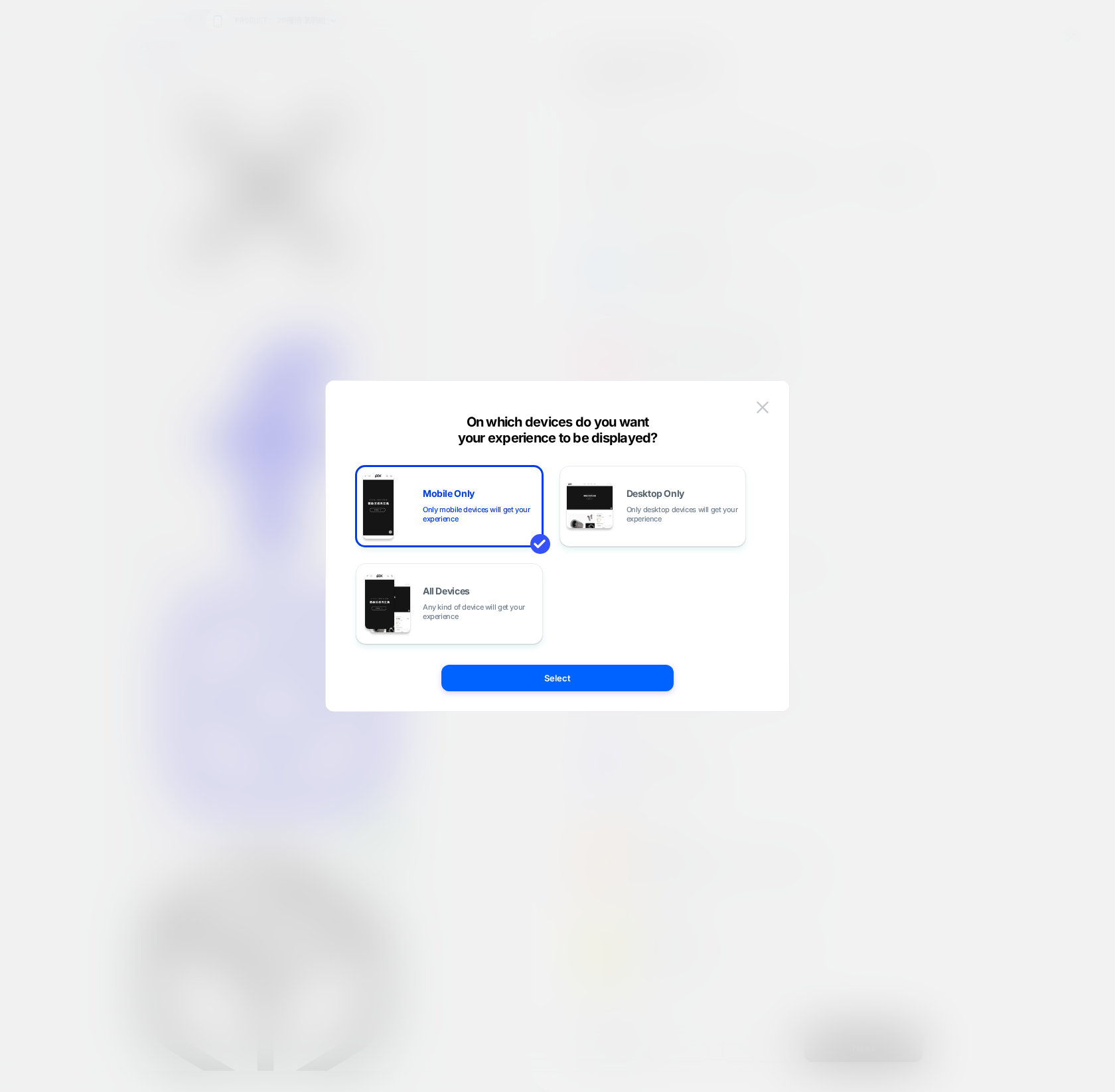
click at [526, 677] on button "Select" at bounding box center [557, 678] width 232 height 27
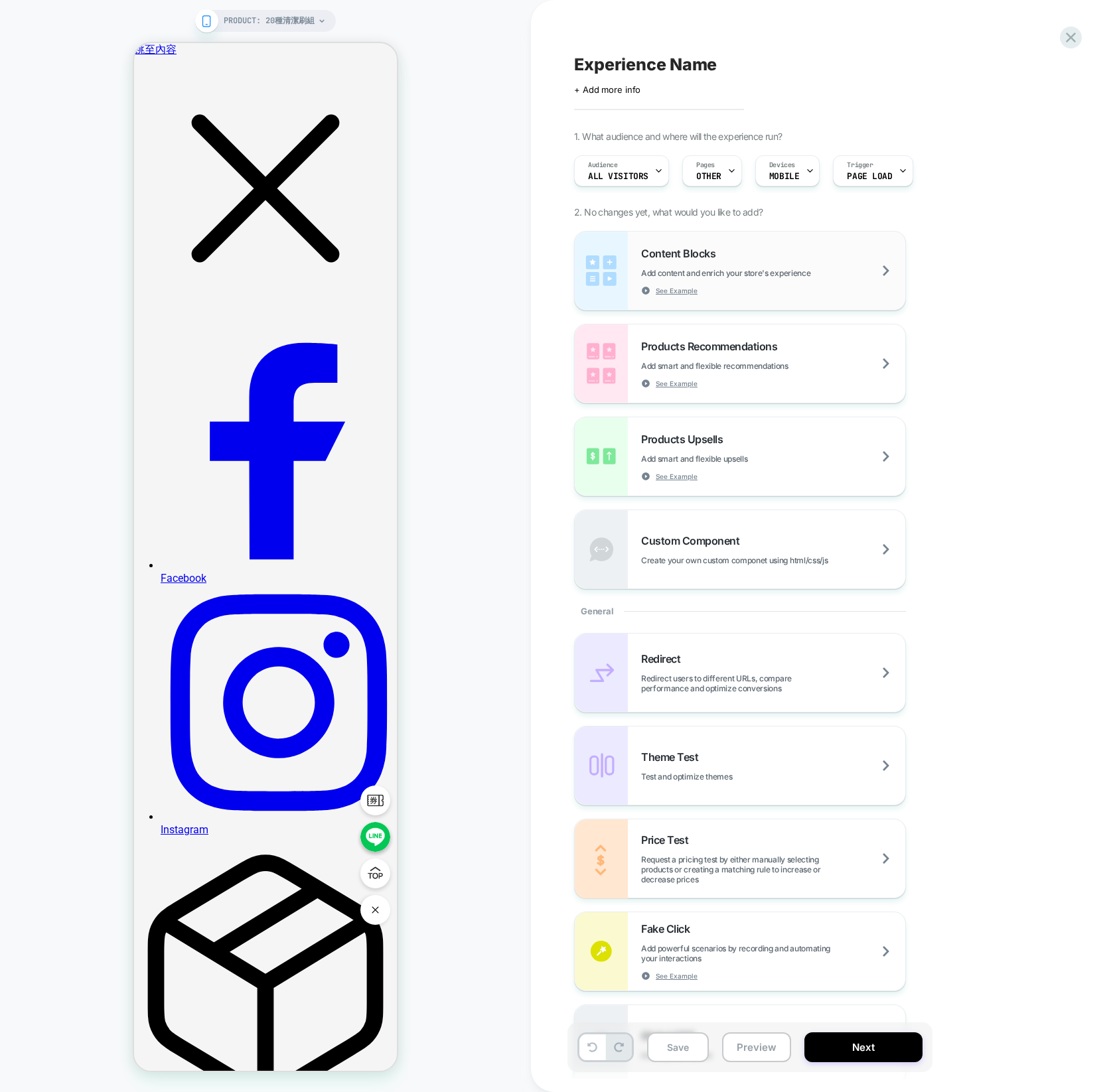
click at [793, 279] on div "Content Blocks Add content and enrich your store's experience See Example" at bounding box center [773, 271] width 265 height 49
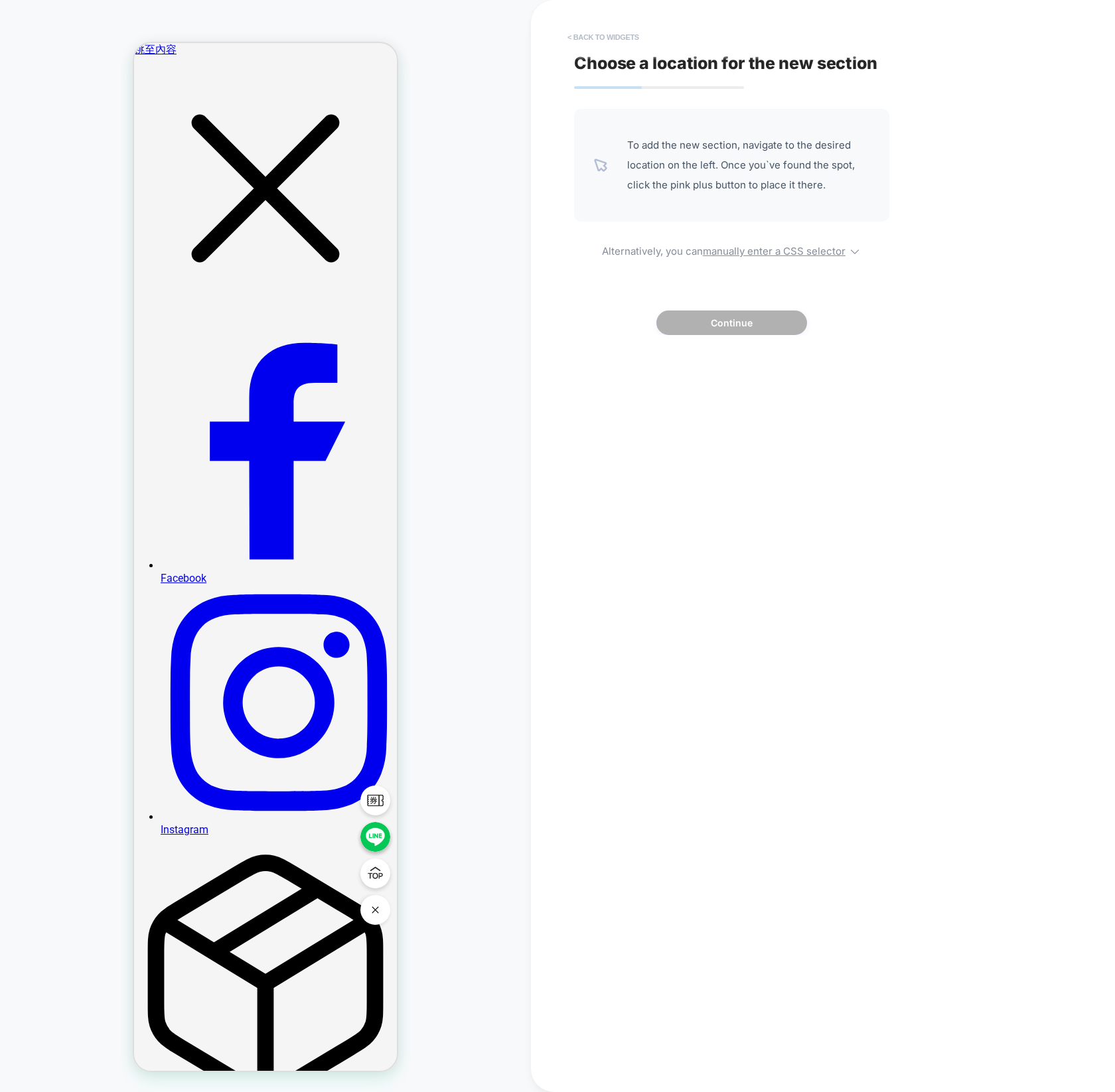
click at [603, 39] on button "< Back to widgets" at bounding box center [603, 37] width 84 height 21
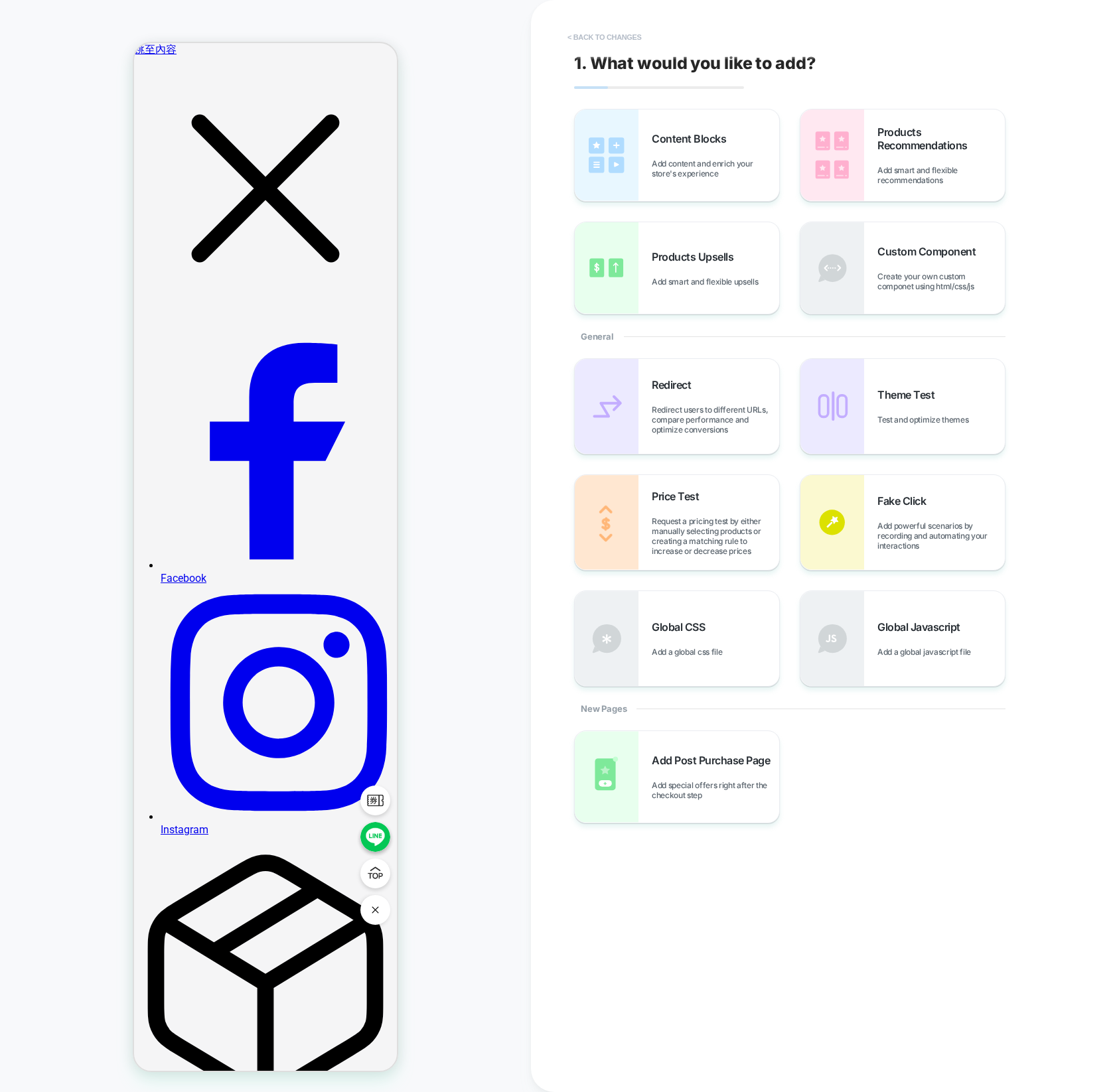
click at [599, 28] on button "< Back to changes" at bounding box center [603, 37] width 87 height 21
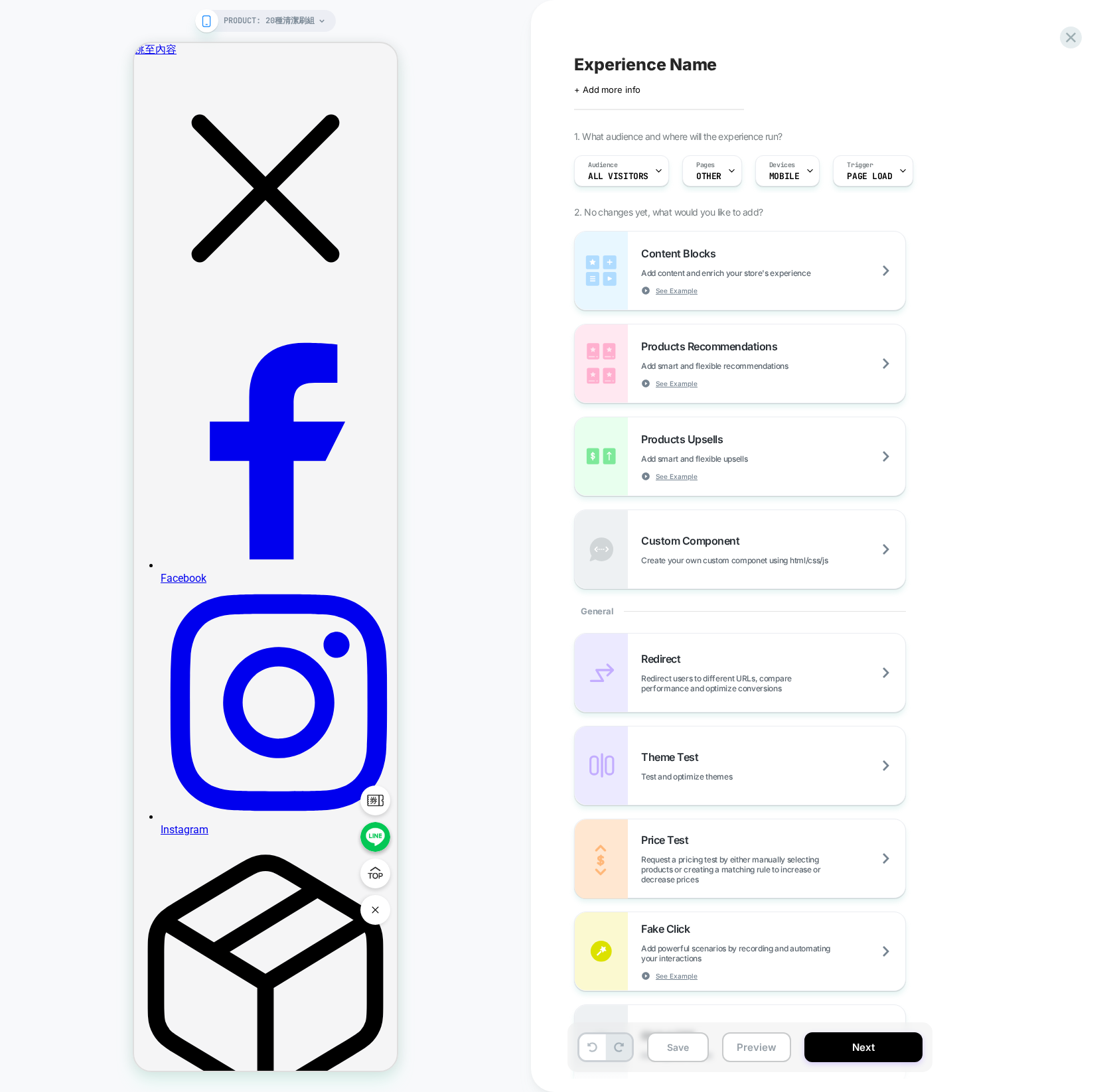
click at [276, 9] on div "PRODUCT: 20種清潔刷組" at bounding box center [265, 546] width 531 height 1092
click at [278, 15] on span "PRODUCT: 20種清潔刷組" at bounding box center [268, 21] width 91 height 22
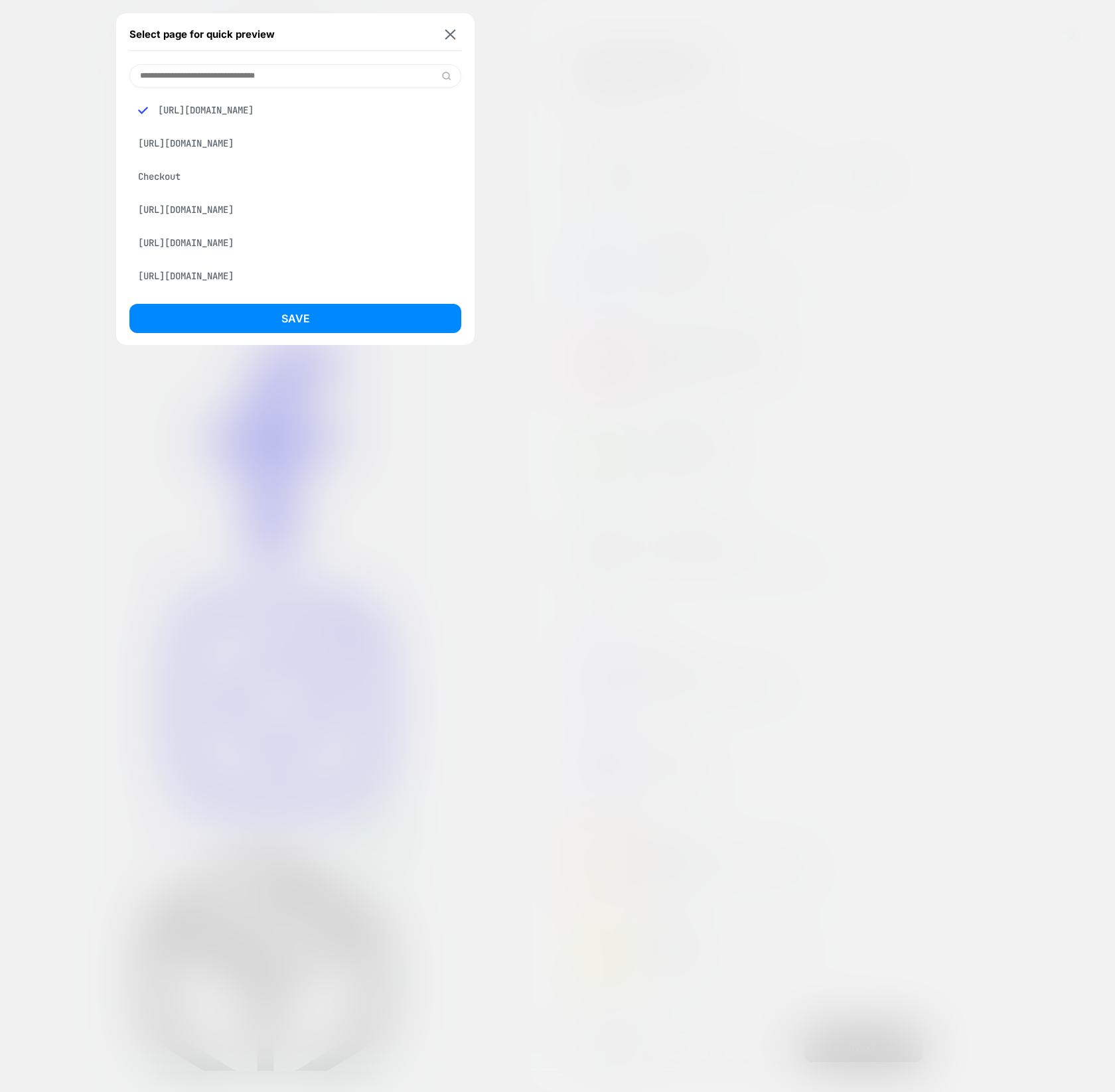
click at [319, 78] on input at bounding box center [295, 75] width 332 height 23
type input "*"
click at [284, 187] on div "8倍舒爽｜超派小拳頭 (Product)" at bounding box center [295, 178] width 332 height 26
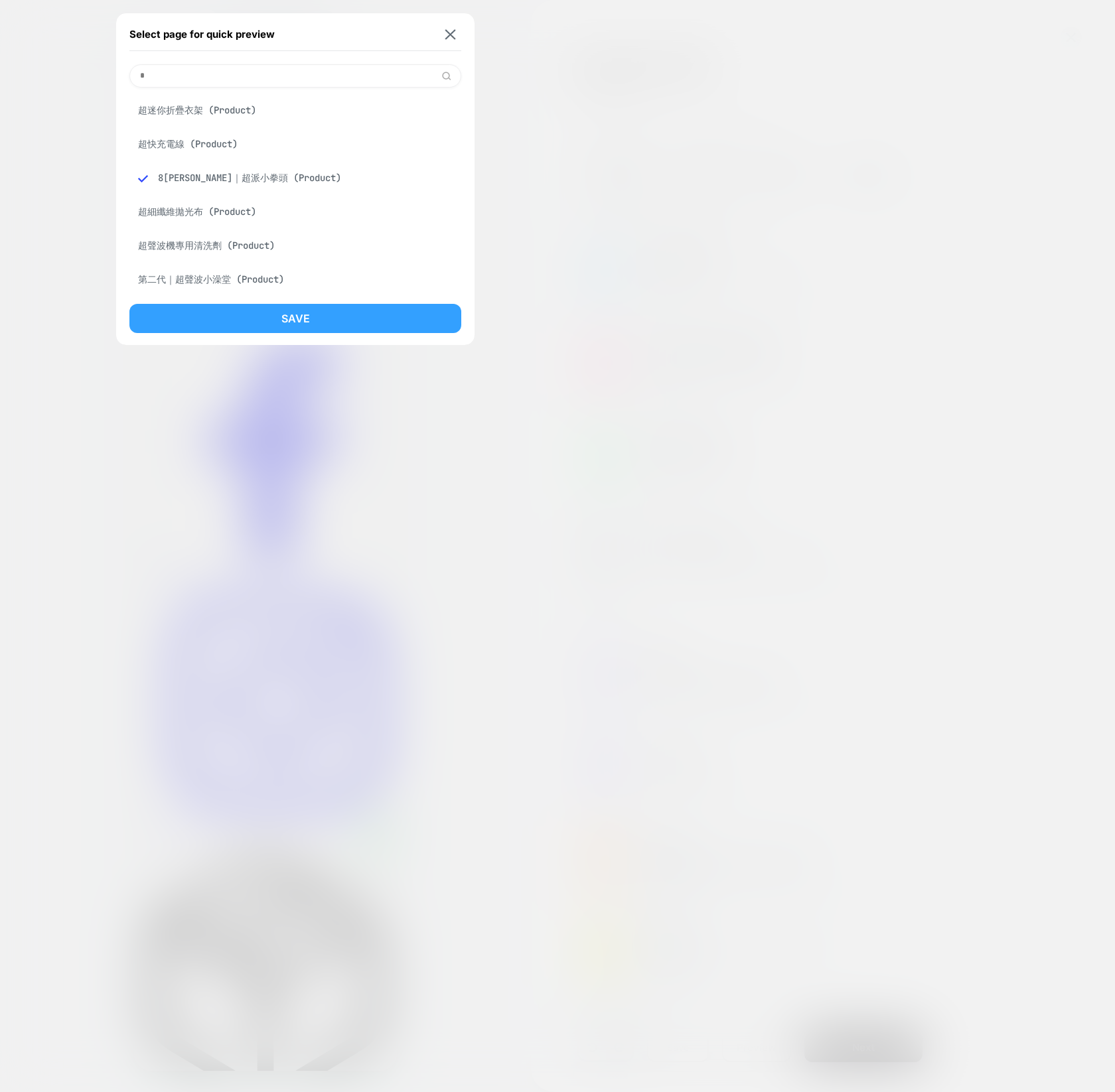
click at [313, 310] on button "Save" at bounding box center [295, 319] width 332 height 29
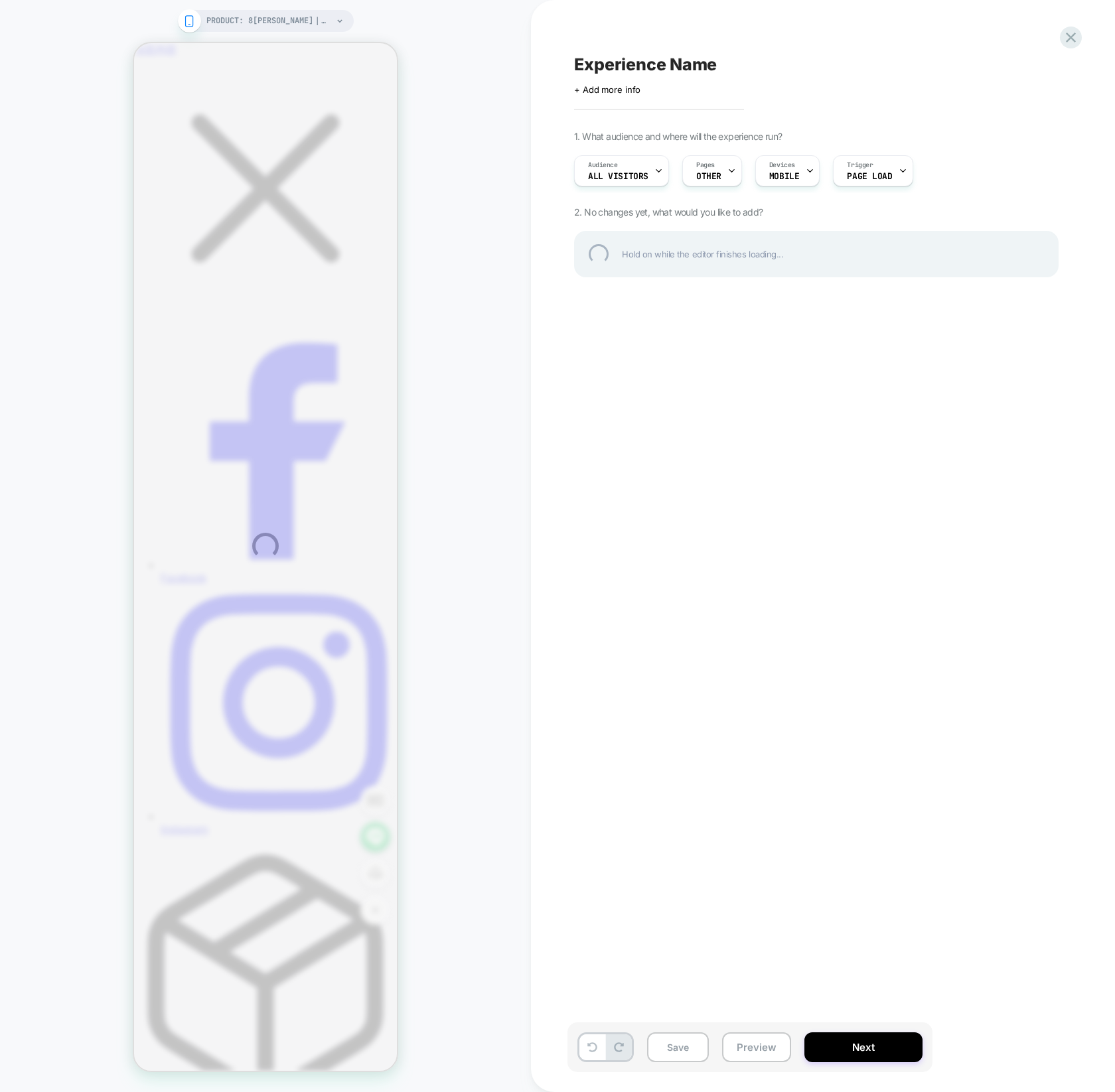
click at [707, 171] on div "PRODUCT: 8倍舒爽｜超派小拳頭 Experience Name Click to edit experience details + Add more…" at bounding box center [558, 546] width 1115 height 1092
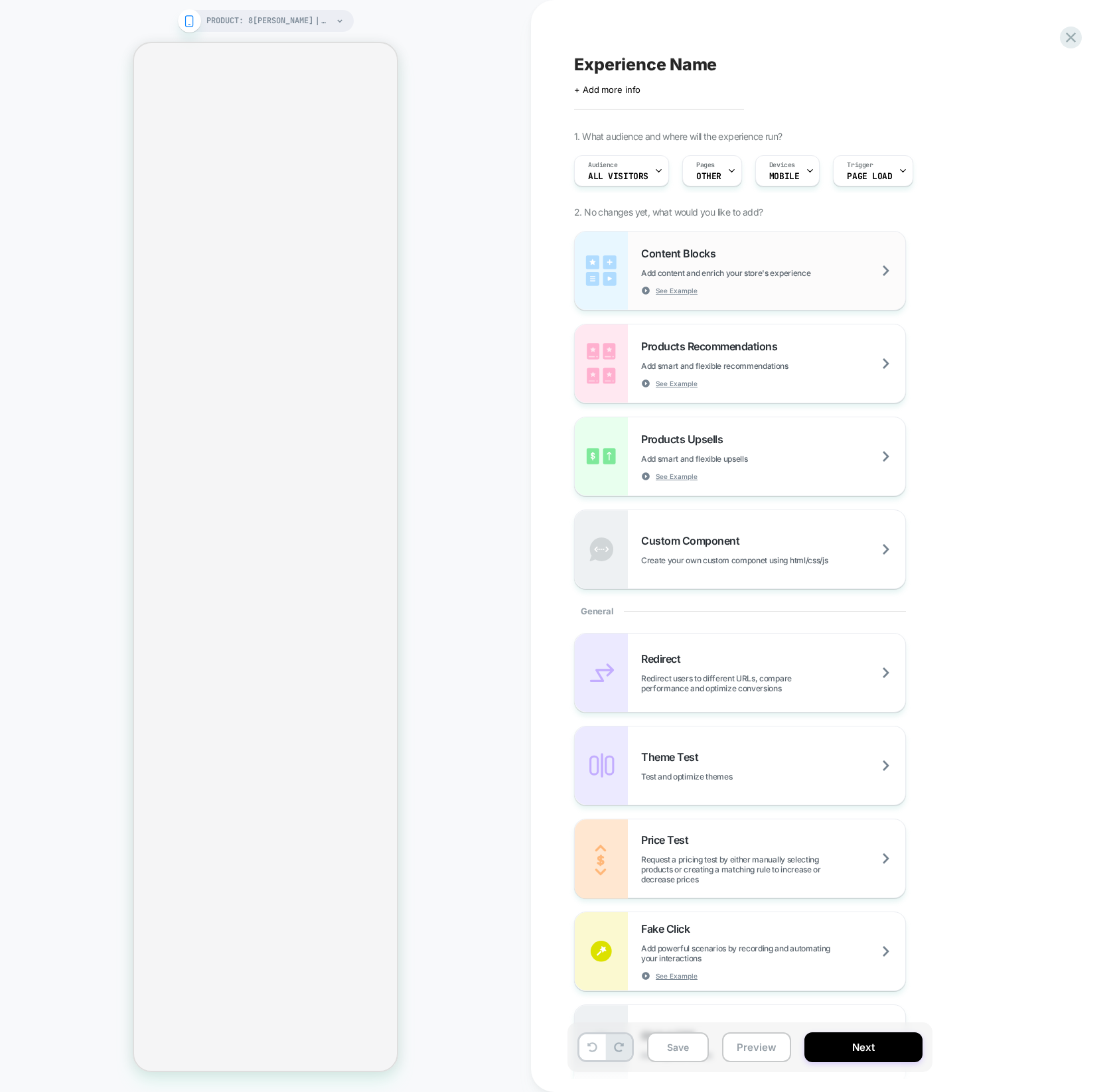
select select "**********"
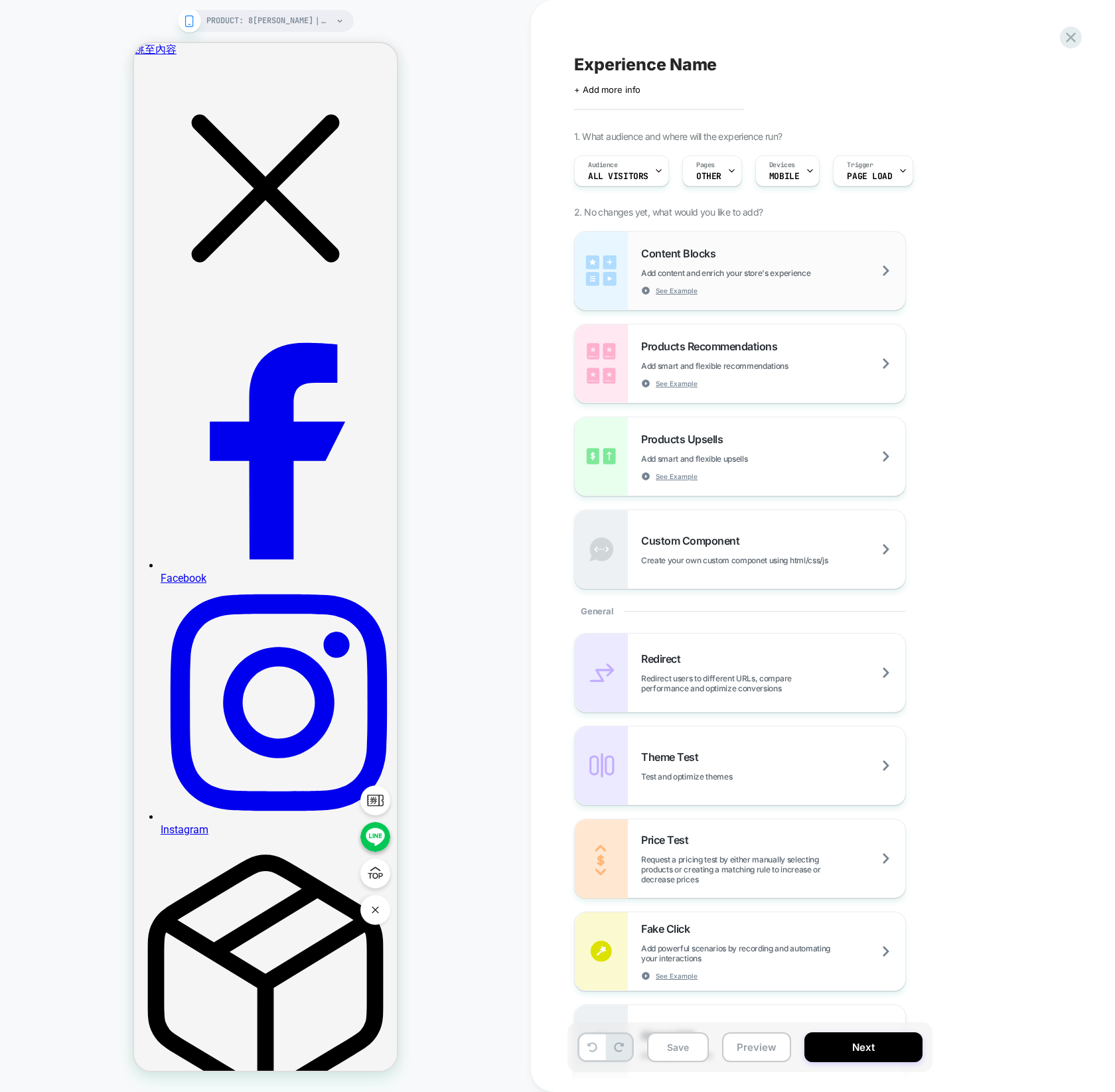
drag, startPoint x: 0, startPoint y: 0, endPoint x: 771, endPoint y: 254, distance: 811.8
click at [771, 254] on div "Content Blocks Add content and enrich your store's experience See Example" at bounding box center [773, 271] width 265 height 49
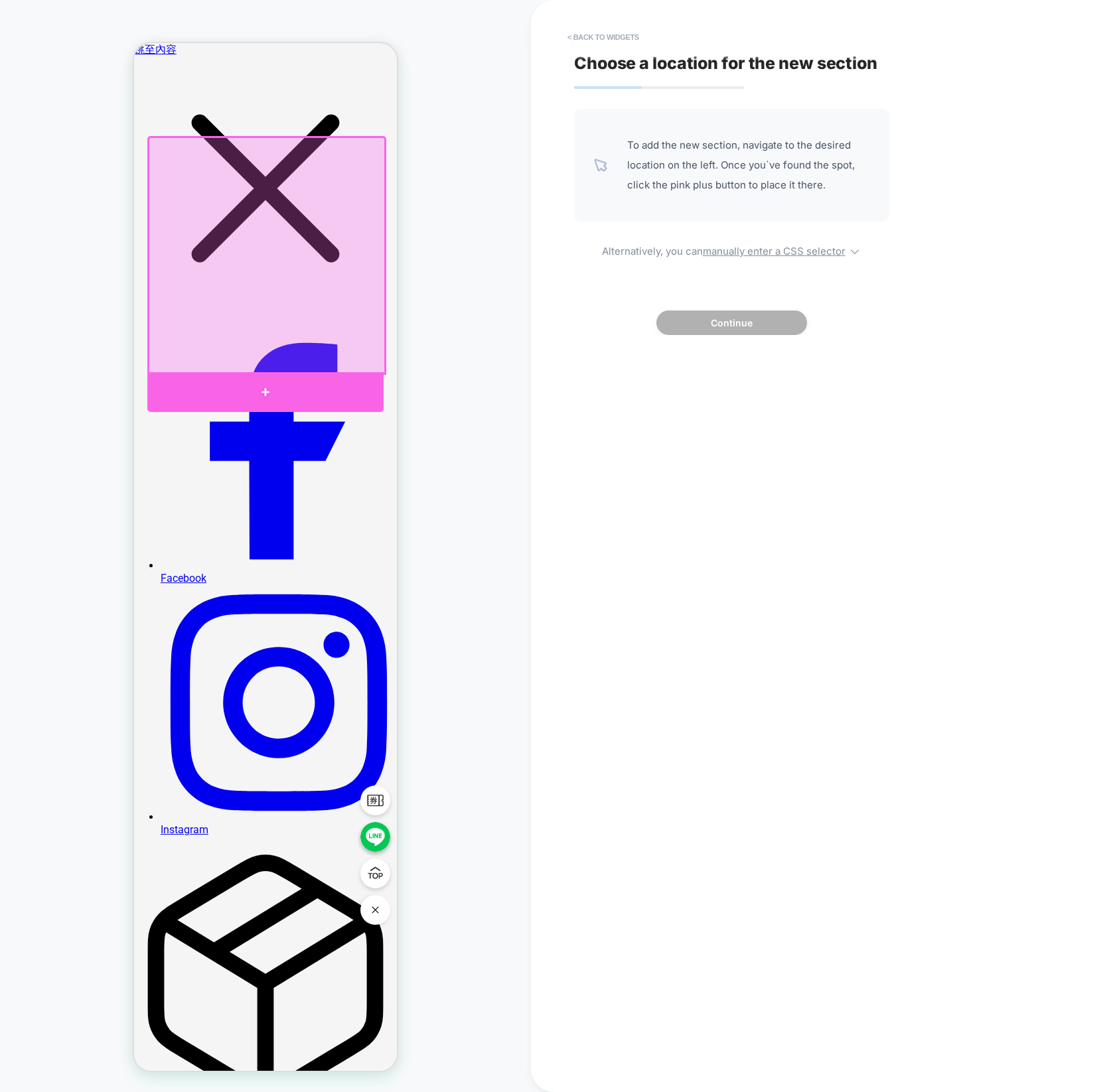
click at [273, 386] on div at bounding box center [265, 391] width 236 height 39
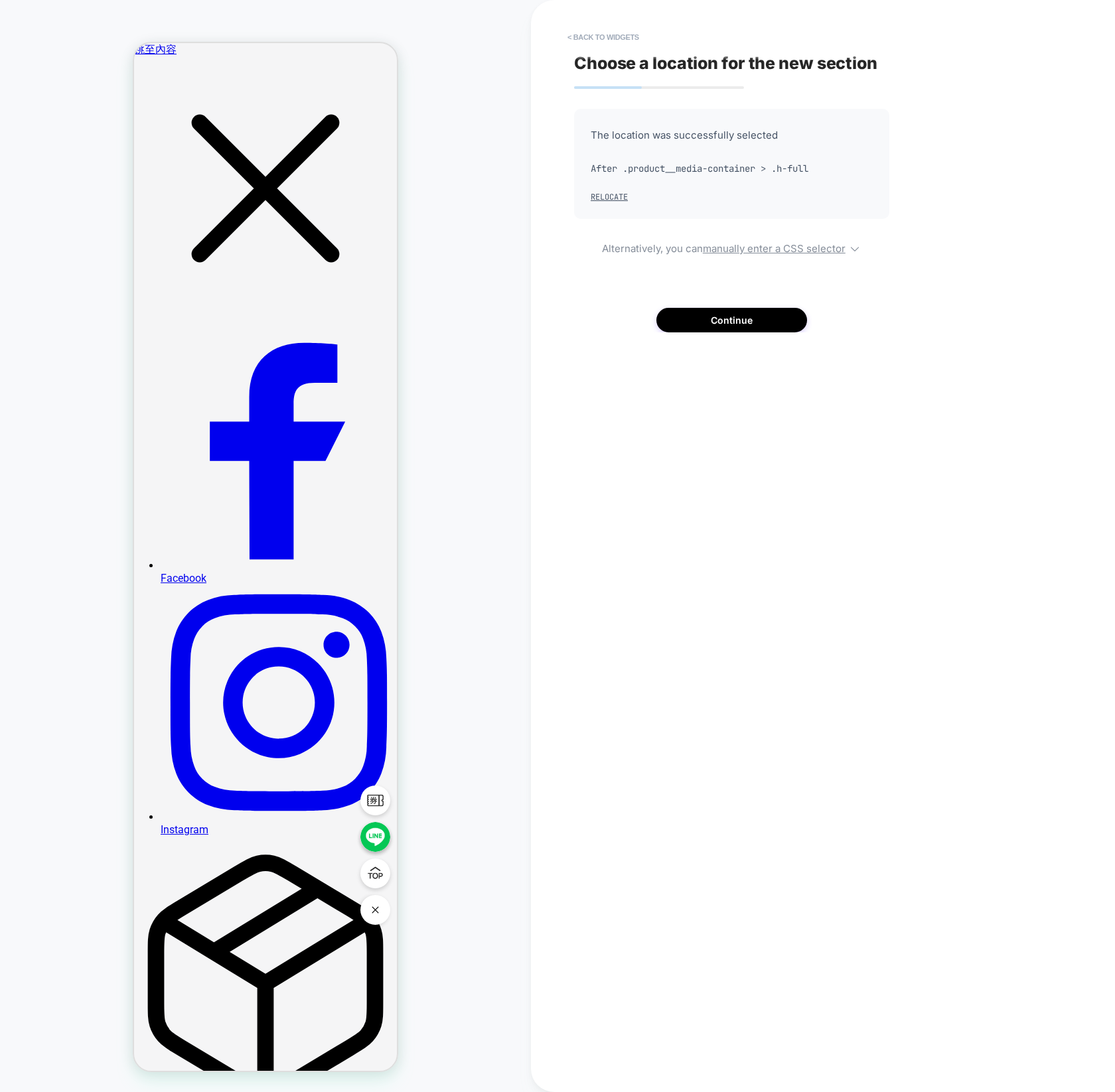
click at [923, 171] on div "Choose a location for the new section The location was successfully selected Af…" at bounding box center [817, 546] width 498 height 1065
click at [744, 338] on div "Choose a location for the new section The location was successfully selected Af…" at bounding box center [817, 546] width 498 height 1065
click at [748, 325] on button "Continue" at bounding box center [731, 320] width 151 height 25
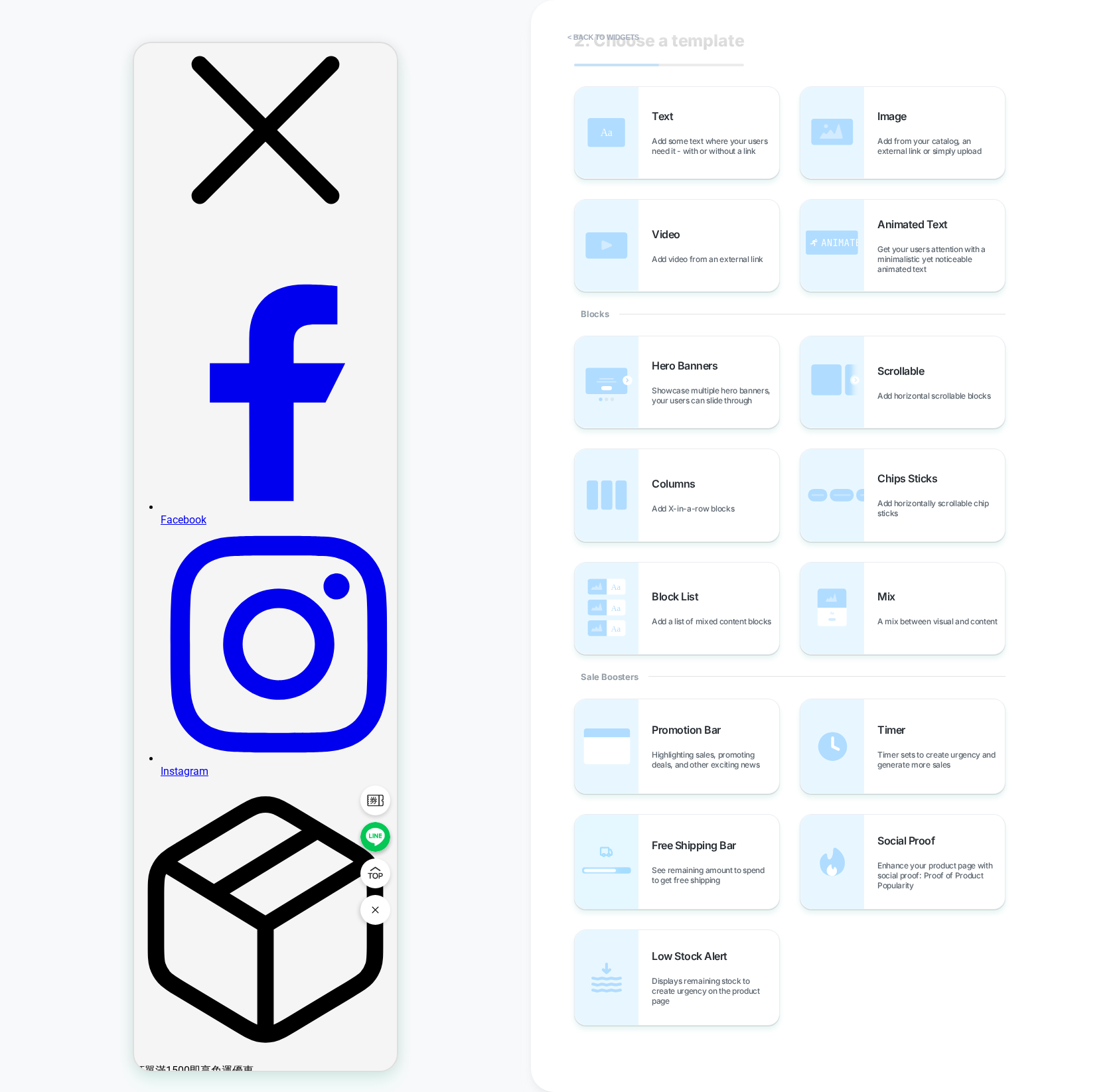
scroll to position [58, 0]
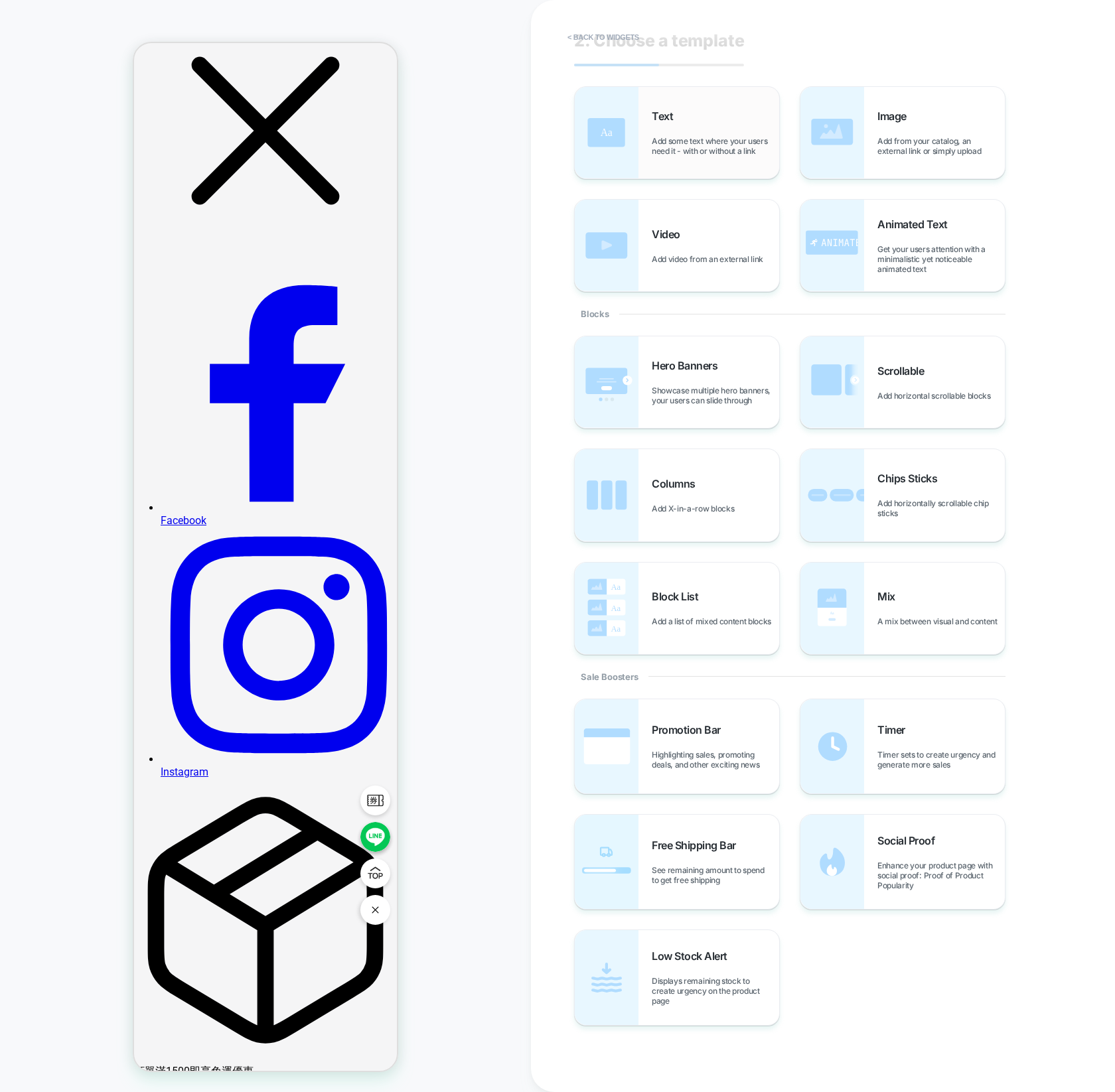
click at [749, 138] on span "Add some text where your users need it - with or without a link" at bounding box center [715, 146] width 128 height 20
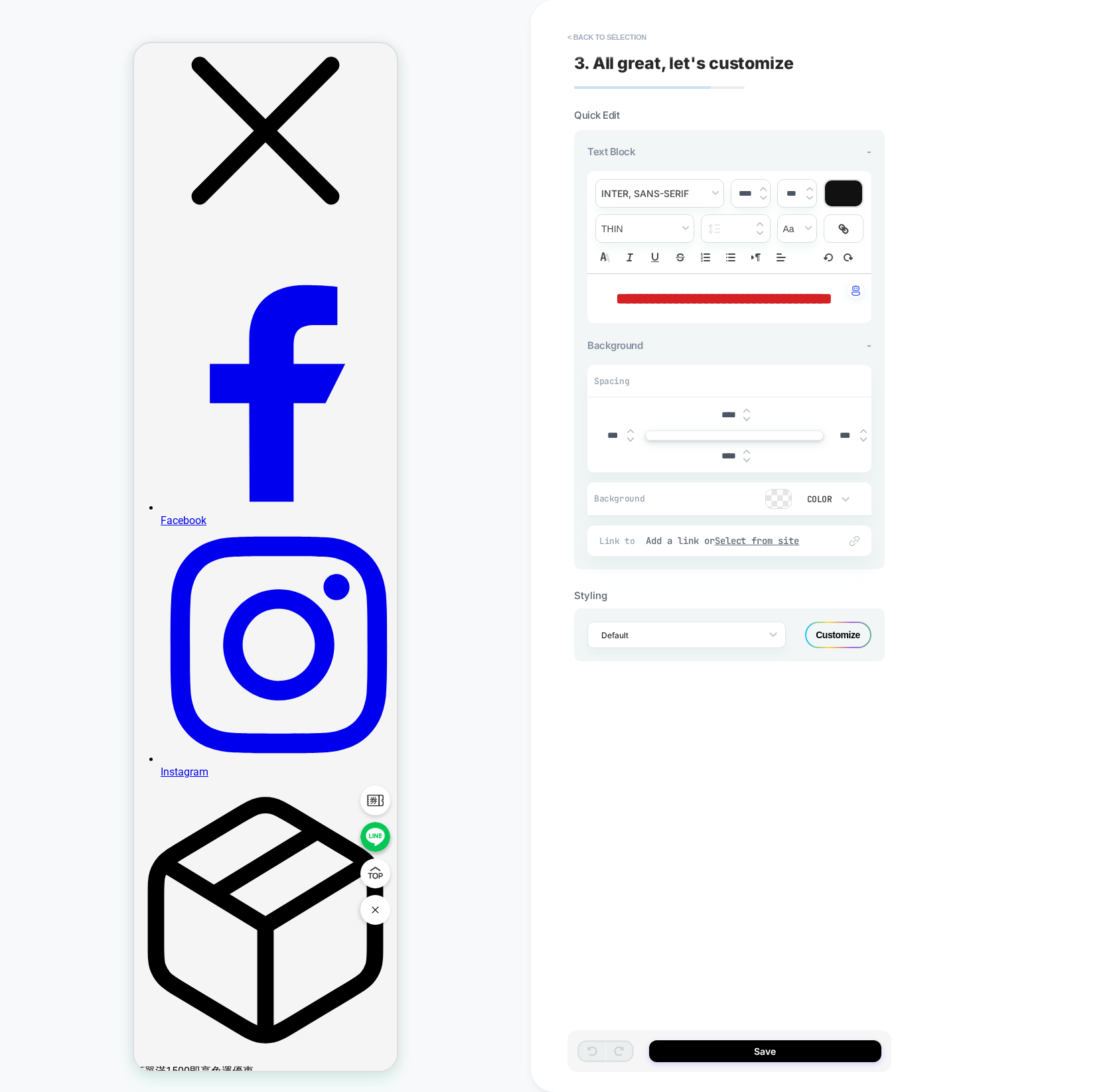
click at [800, 305] on span "**********" at bounding box center [724, 298] width 217 height 16
type input "****"
click at [769, 310] on p "**********" at bounding box center [724, 298] width 247 height 23
drag, startPoint x: 761, startPoint y: 313, endPoint x: 600, endPoint y: 285, distance: 163.4
click at [600, 285] on div "**********" at bounding box center [728, 298] width 284 height 49
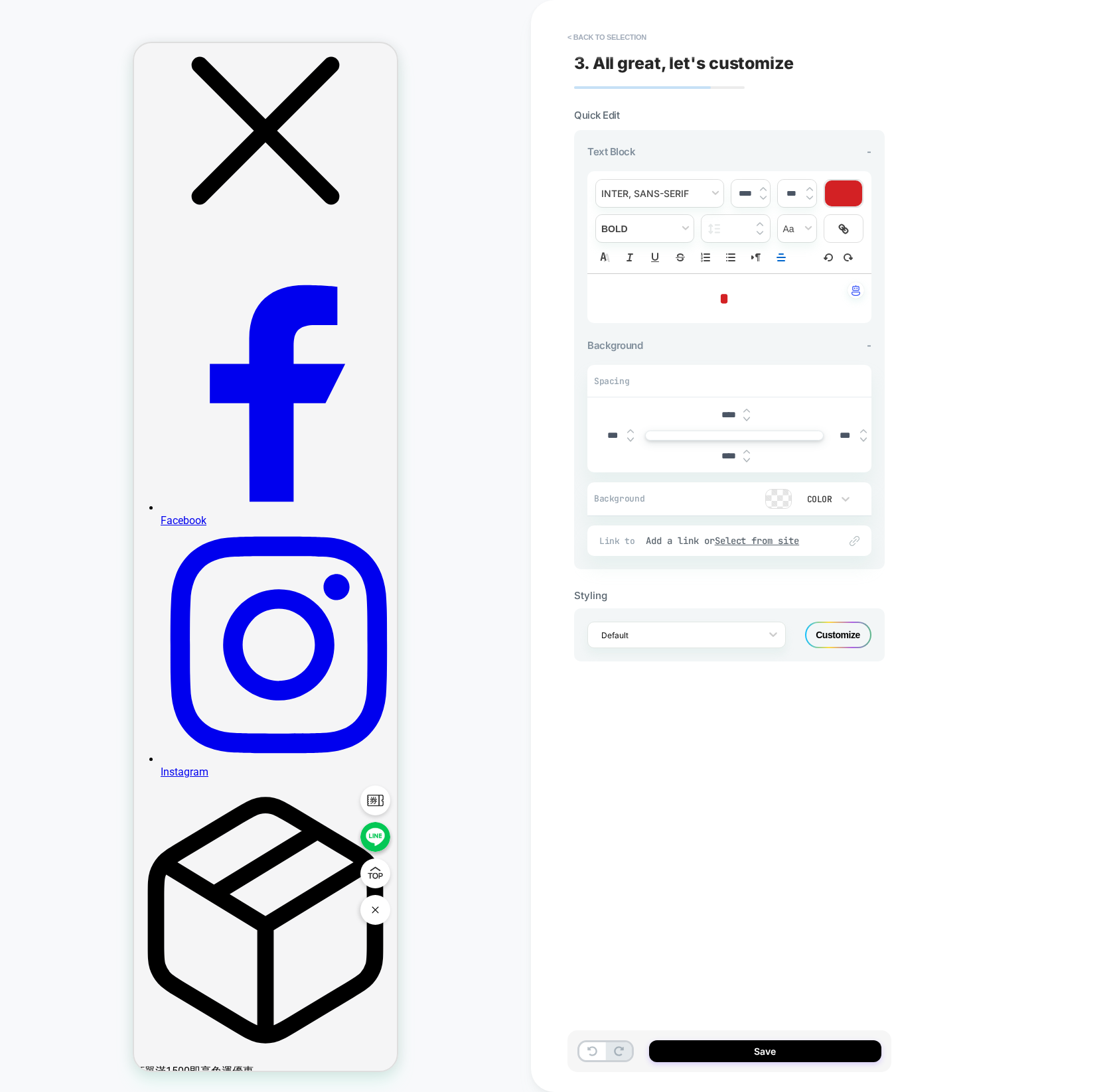
type input "****"
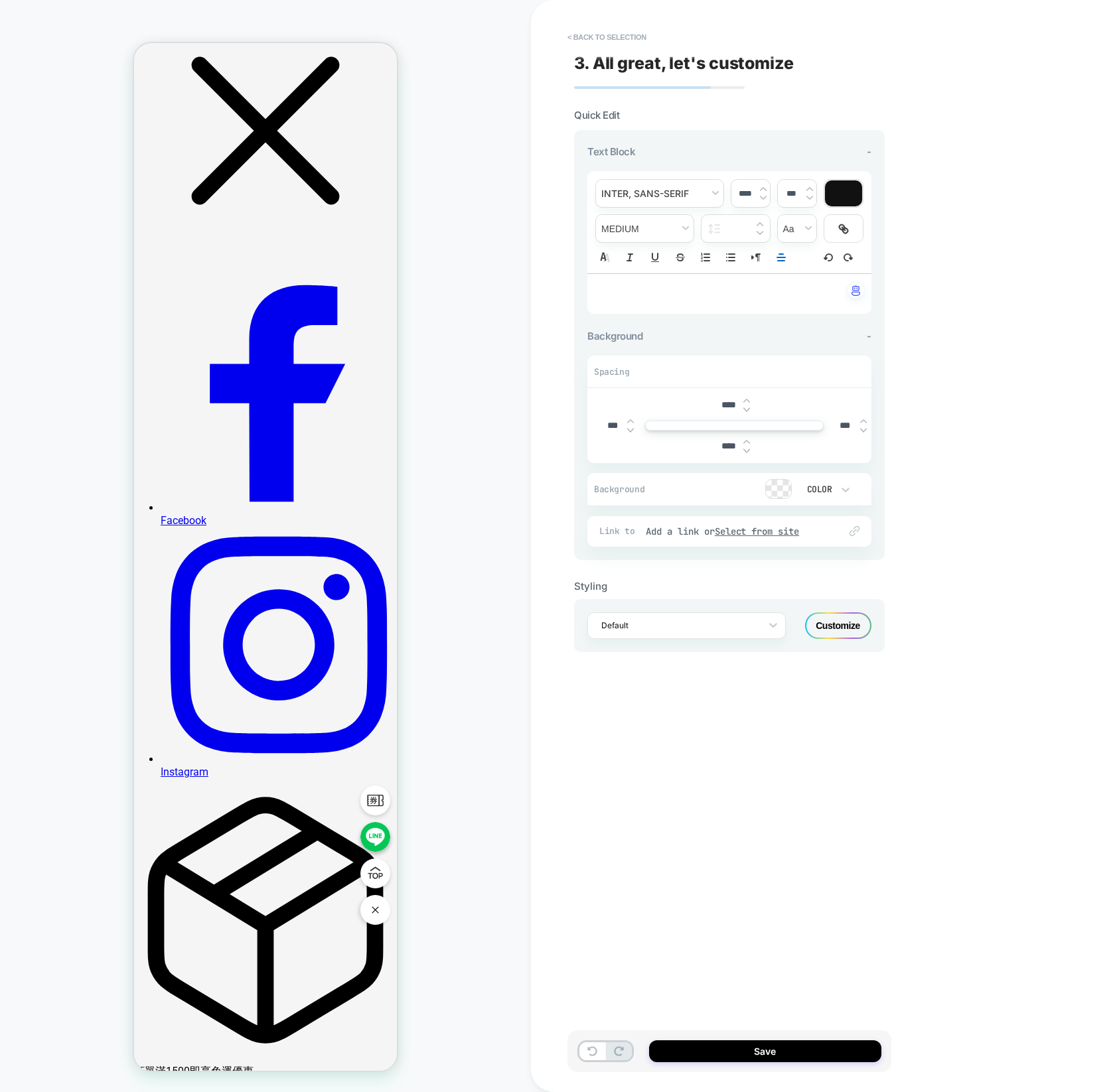
click at [602, 25] on div "**********" at bounding box center [729, 546] width 324 height 1065
click at [596, 32] on button "< Back to selection" at bounding box center [606, 37] width 92 height 21
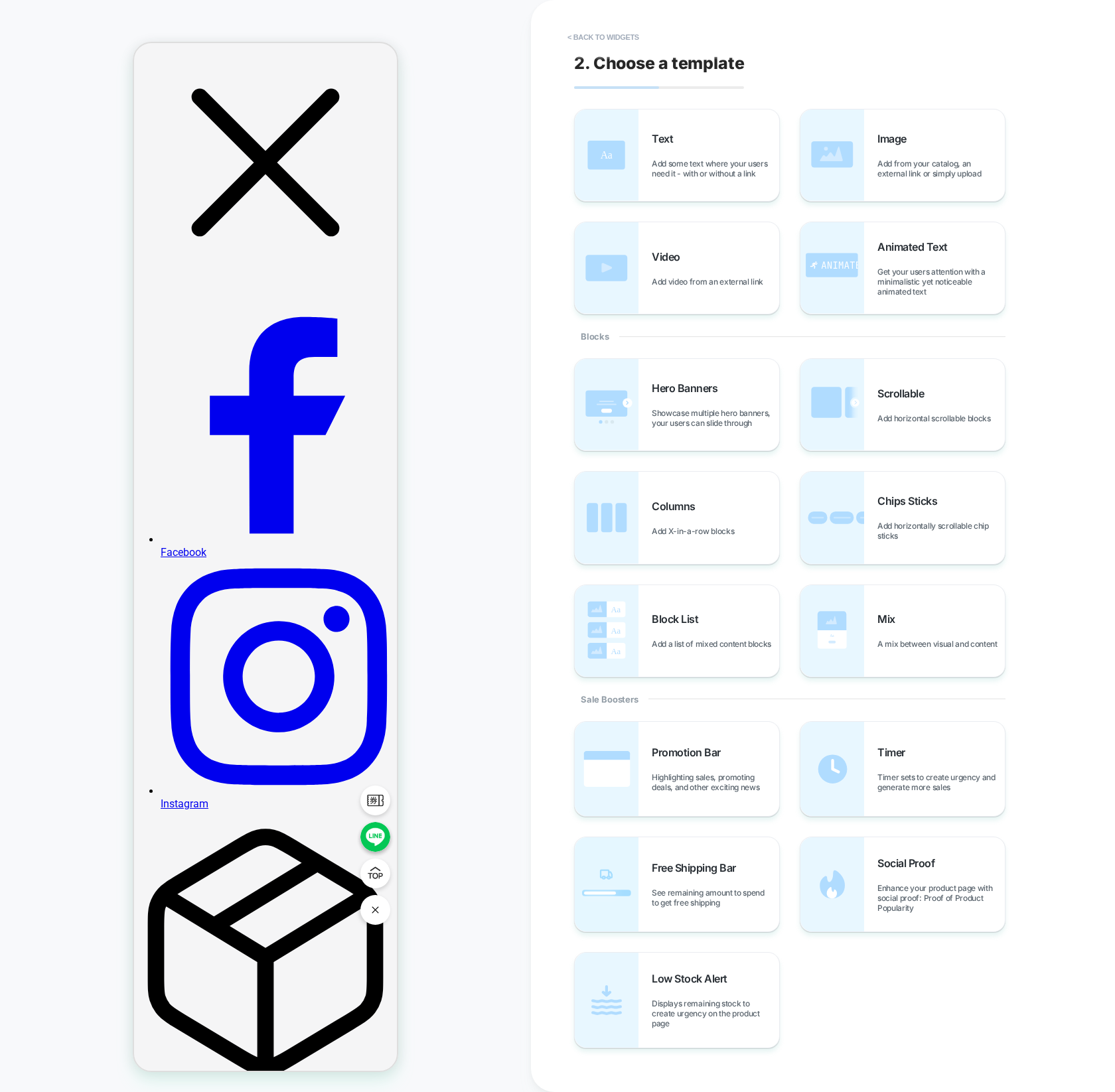
scroll to position [0, 0]
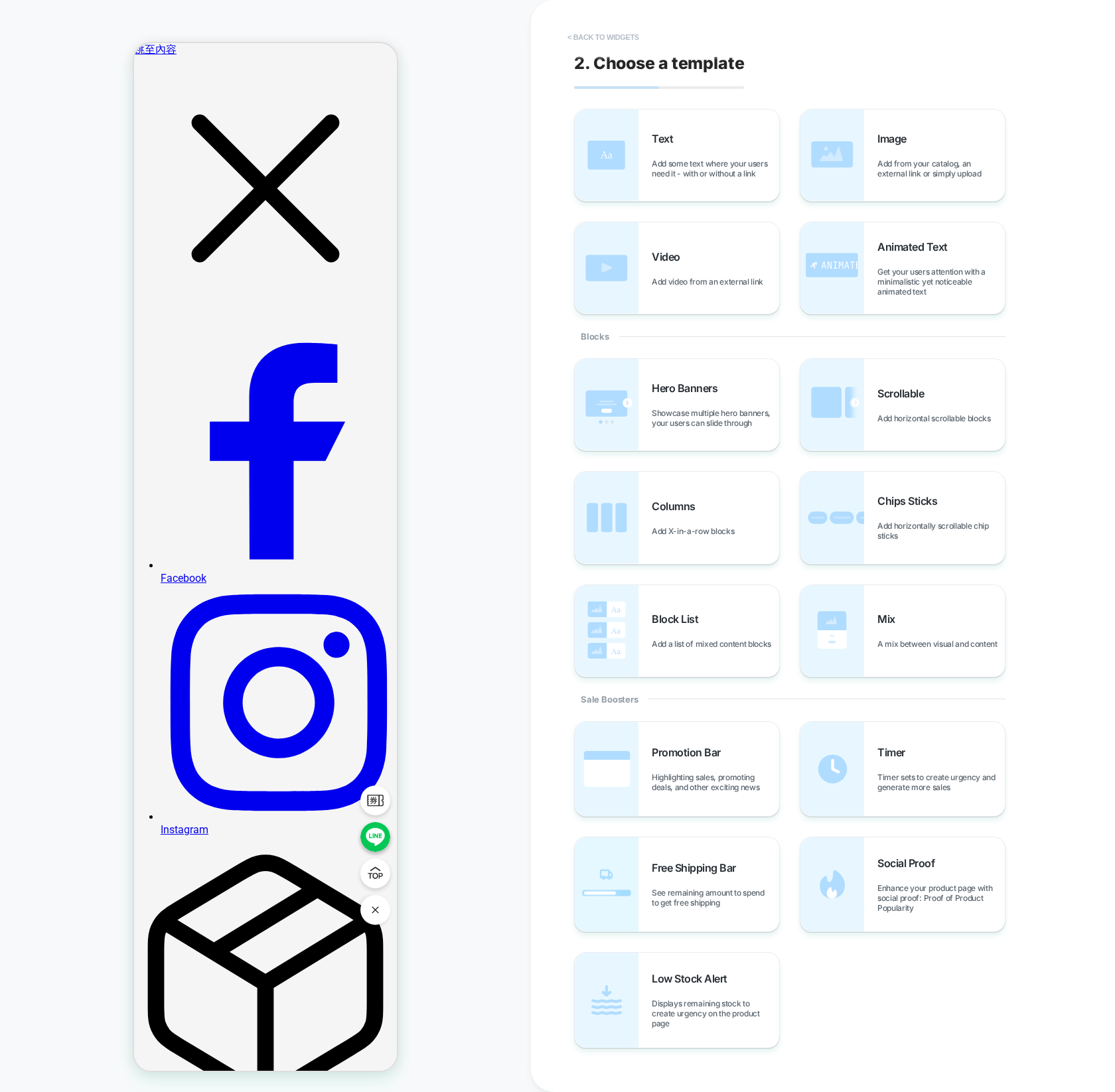
click at [597, 35] on button "< Back to widgets" at bounding box center [603, 37] width 84 height 21
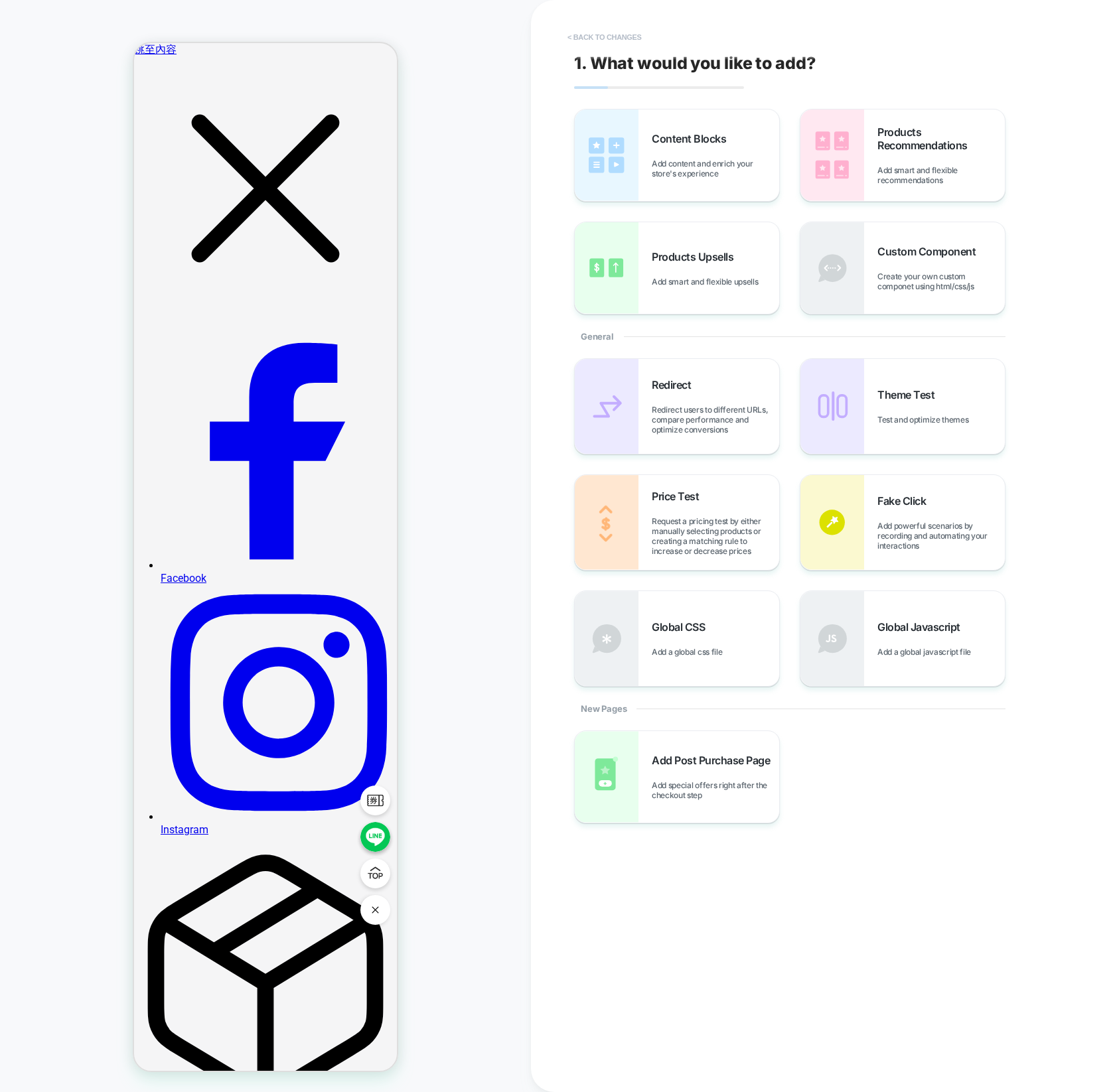
click at [603, 41] on button "< Back to changes" at bounding box center [603, 37] width 87 height 21
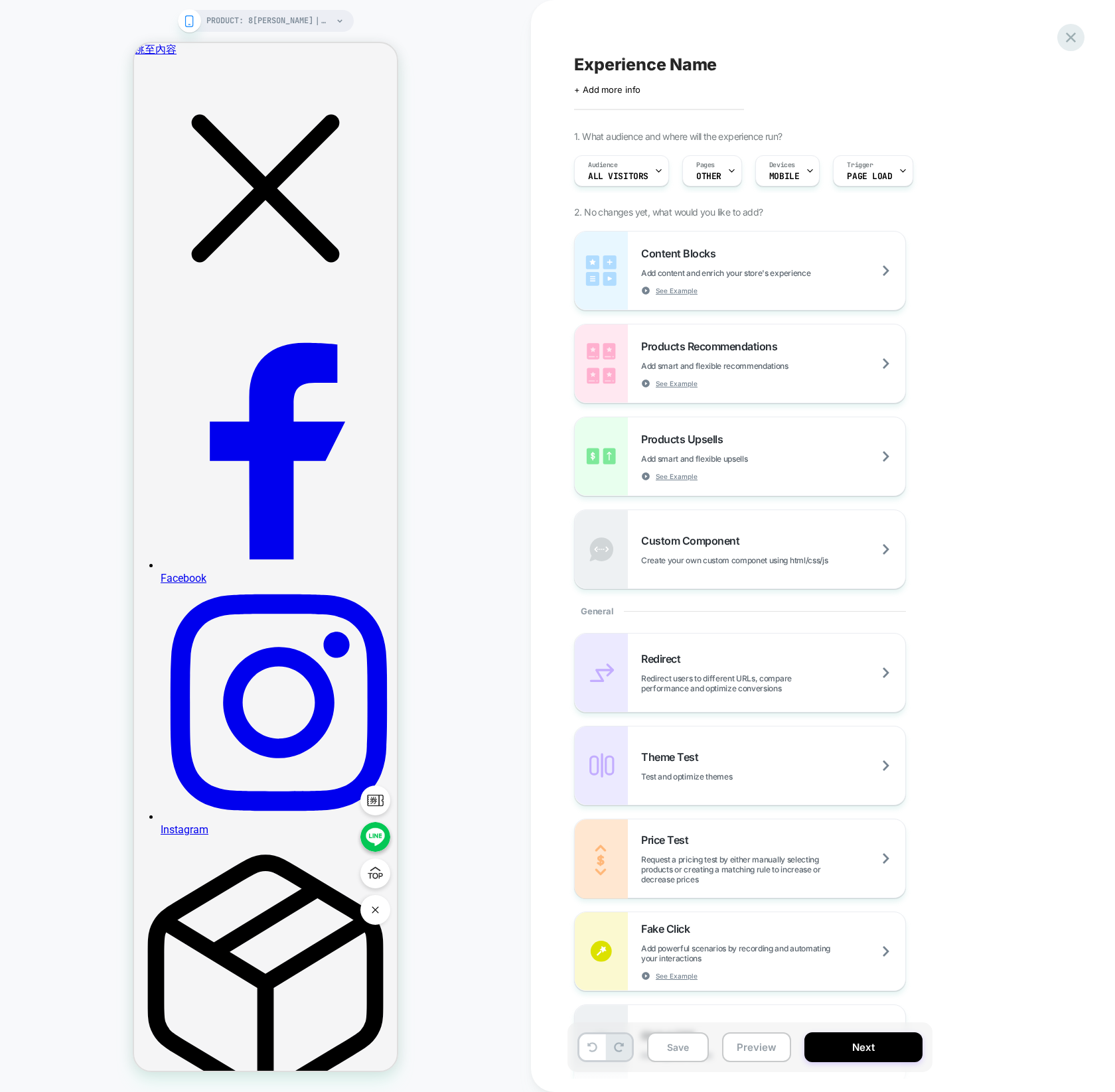
click at [1076, 37] on icon at bounding box center [1071, 38] width 18 height 18
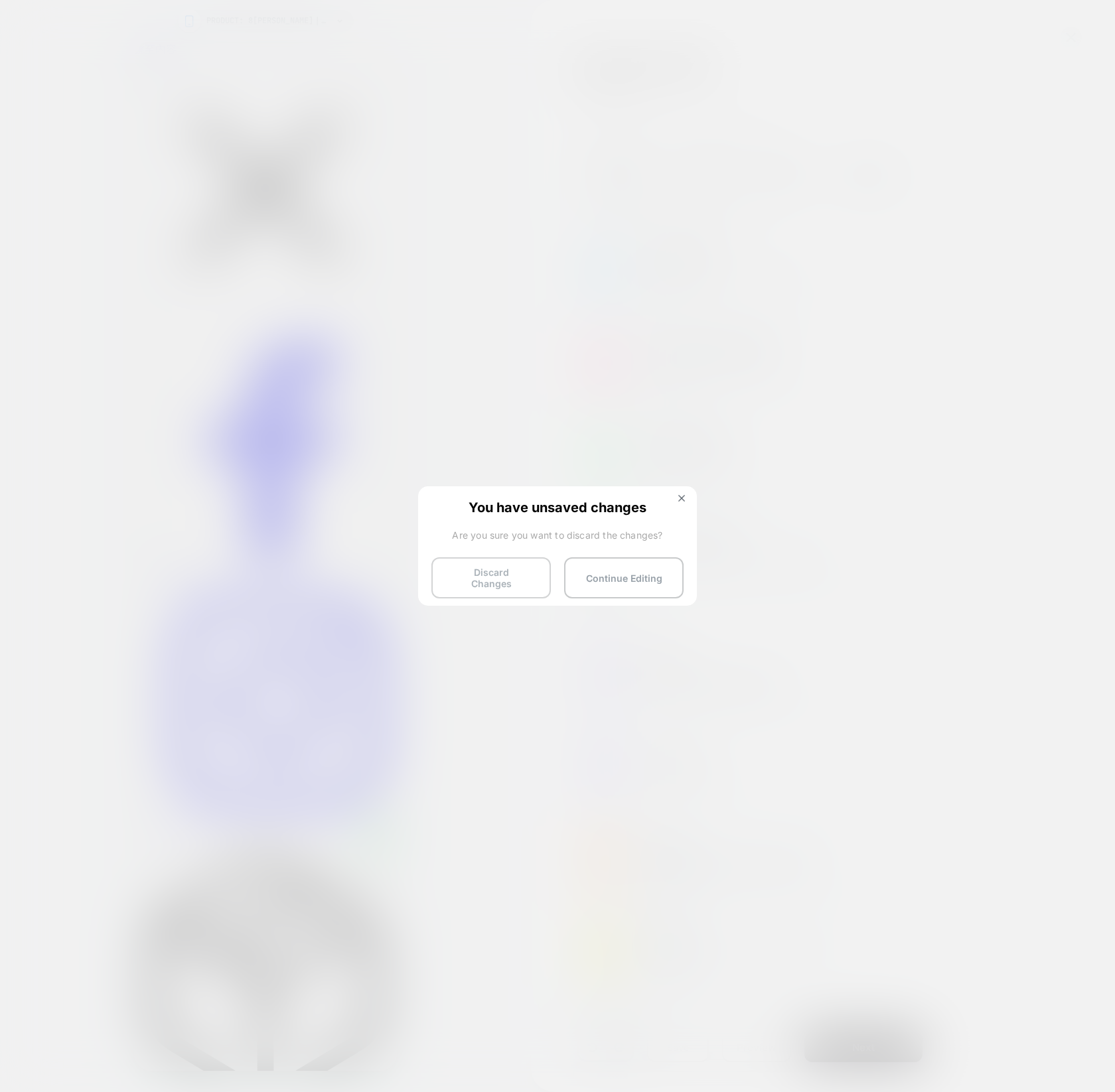
click at [525, 575] on button "Discard Changes" at bounding box center [491, 578] width 119 height 41
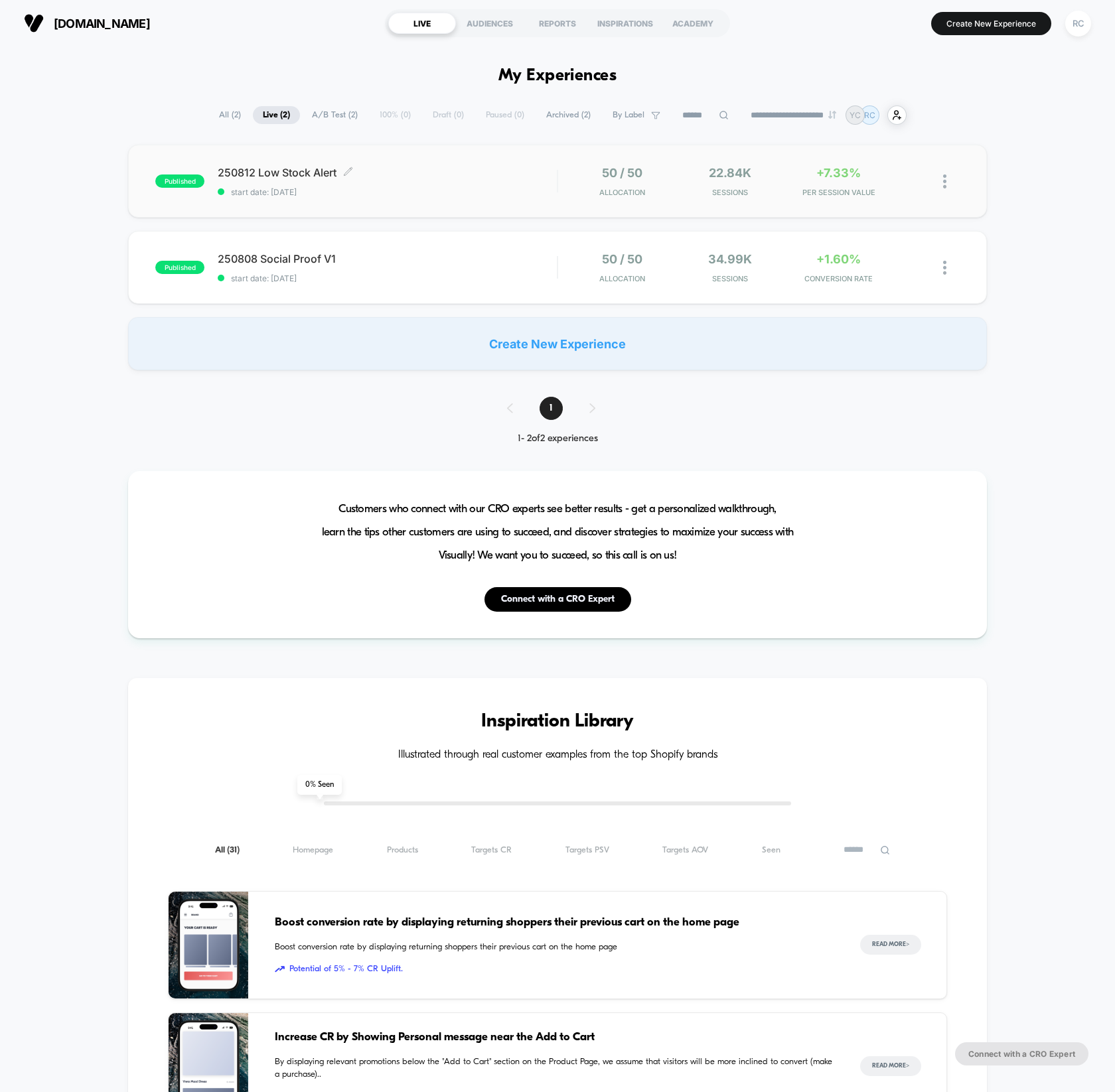
click at [281, 179] on div "250812 Low Stock Alert Click to edit experience details Click to edit experienc…" at bounding box center [387, 182] width 339 height 31
click at [271, 257] on span "250808 Social Proof V1 Click to edit experience details" at bounding box center [387, 259] width 339 height 13
click at [286, 171] on span "250812 Low Stock Alert Click to edit experience details" at bounding box center [387, 173] width 339 height 13
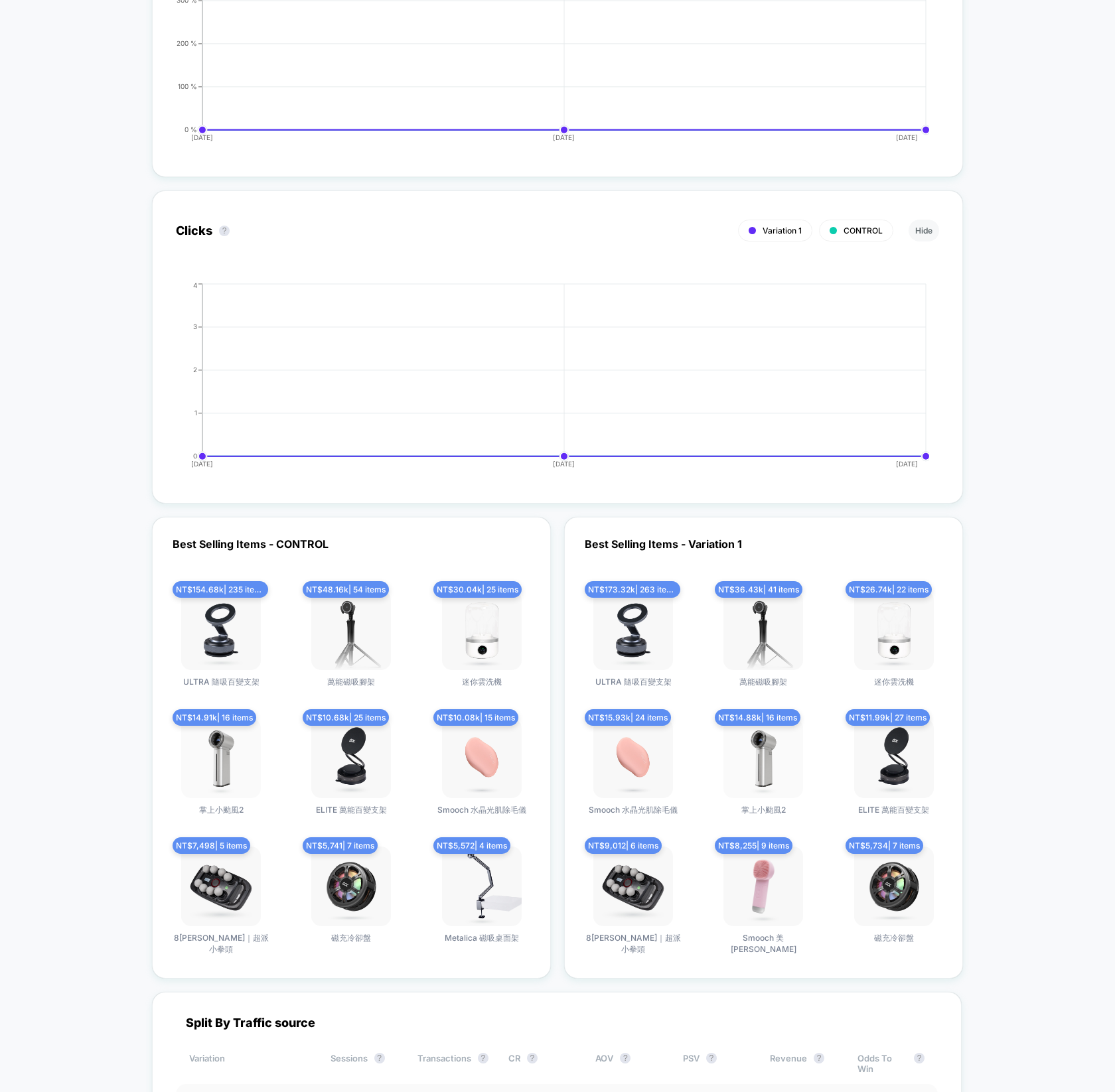
scroll to position [3482, 0]
